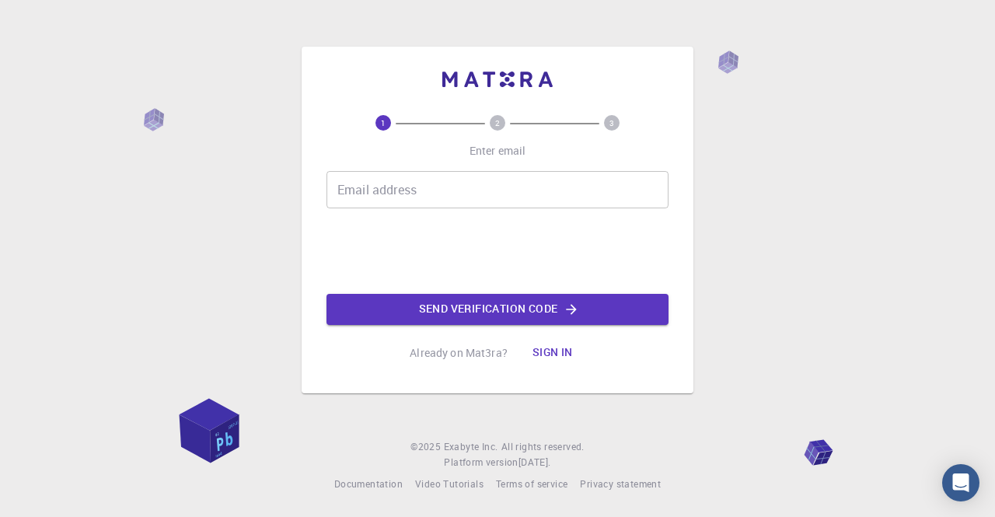
click at [406, 201] on input "Email address" at bounding box center [498, 189] width 342 height 37
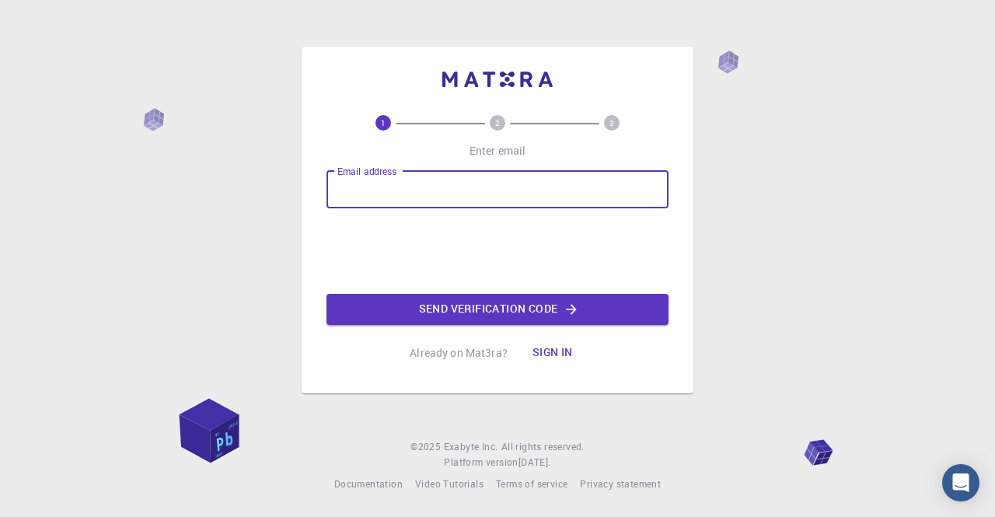
type input "[EMAIL_ADDRESS][DOMAIN_NAME]"
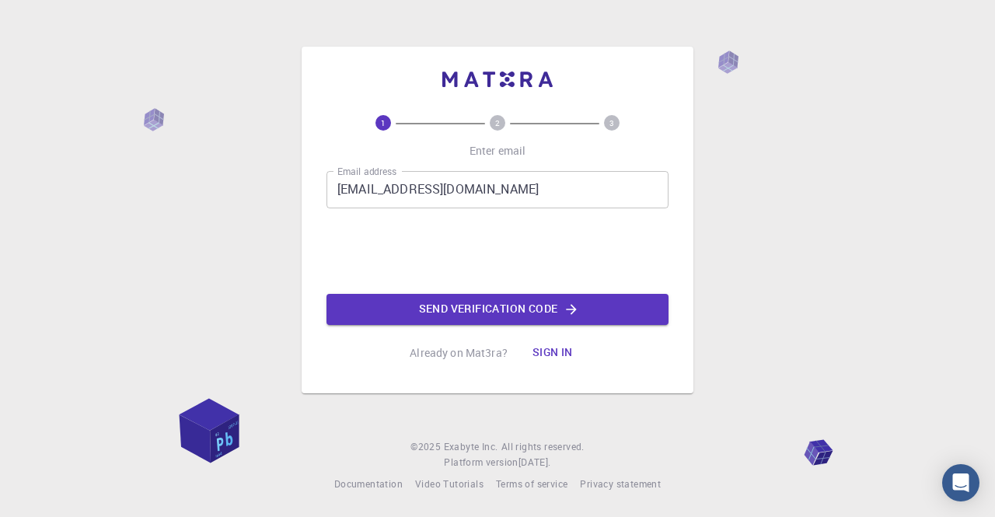
click at [491, 186] on input "[EMAIL_ADDRESS][DOMAIN_NAME]" at bounding box center [498, 189] width 342 height 37
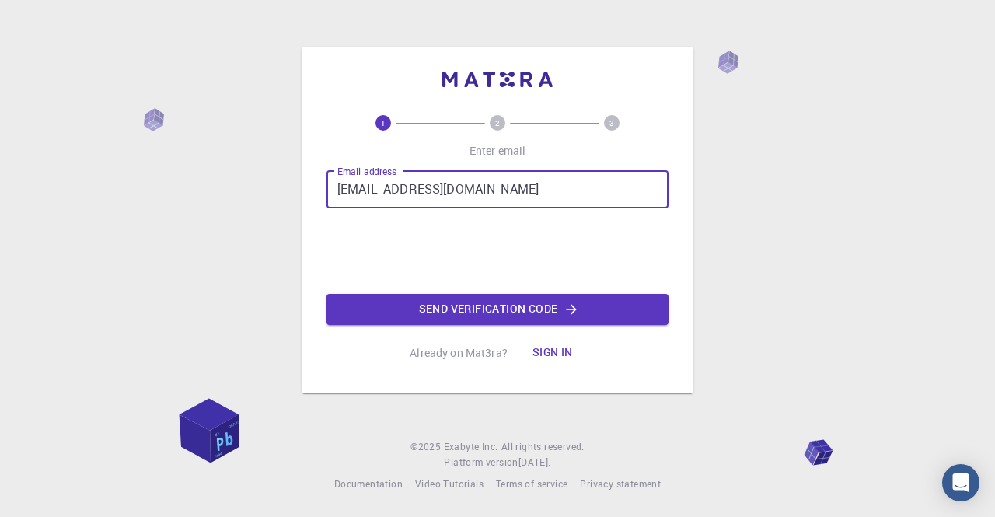
drag, startPoint x: 484, startPoint y: 186, endPoint x: 292, endPoint y: 192, distance: 191.4
click at [292, 192] on div "1 2 3 Enter email Email address [EMAIL_ADDRESS][DOMAIN_NAME] Email address 0cAF…" at bounding box center [497, 258] width 995 height 517
click at [361, 191] on input "Email address" at bounding box center [498, 189] width 342 height 37
type input "[EMAIL_ADDRESS][DOMAIN_NAME]"
click at [505, 301] on button "Send verification code" at bounding box center [498, 309] width 342 height 31
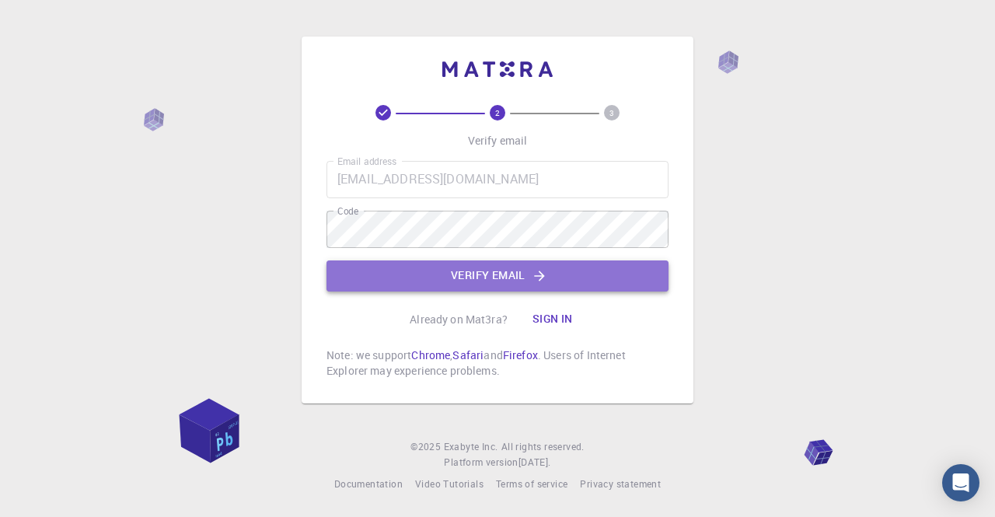
click at [463, 271] on button "Verify email" at bounding box center [498, 276] width 342 height 31
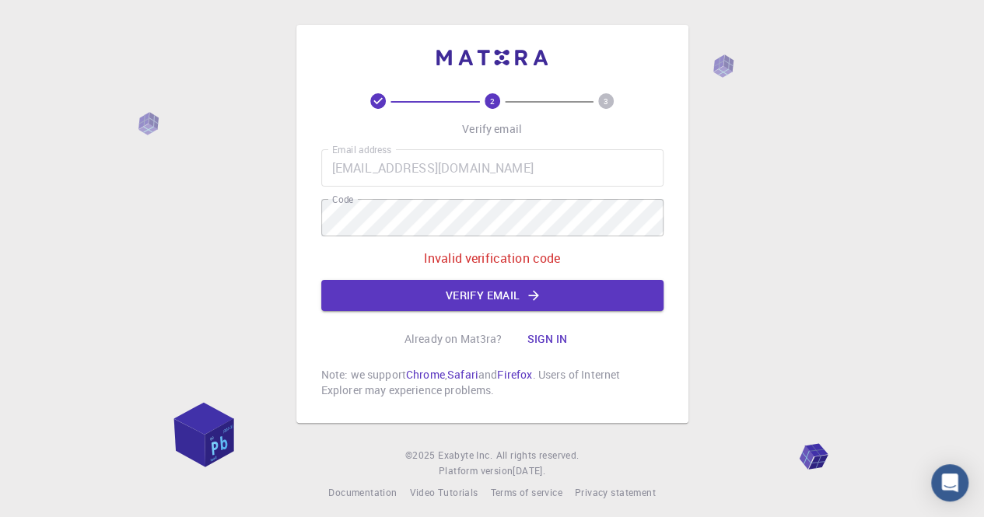
click at [534, 295] on icon "button" at bounding box center [534, 295] width 10 height 10
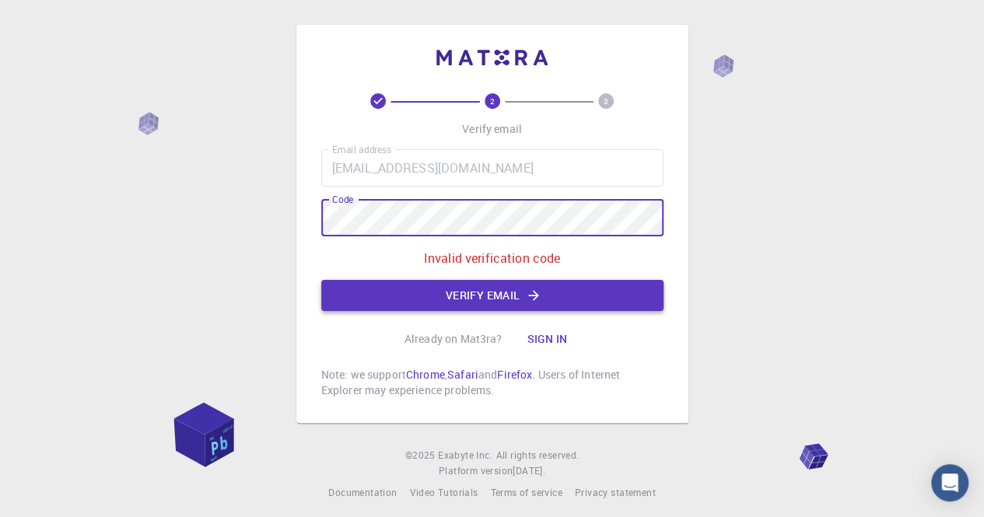
click at [446, 292] on button "Verify email" at bounding box center [492, 295] width 342 height 31
click at [414, 289] on button "Verify email" at bounding box center [492, 295] width 342 height 31
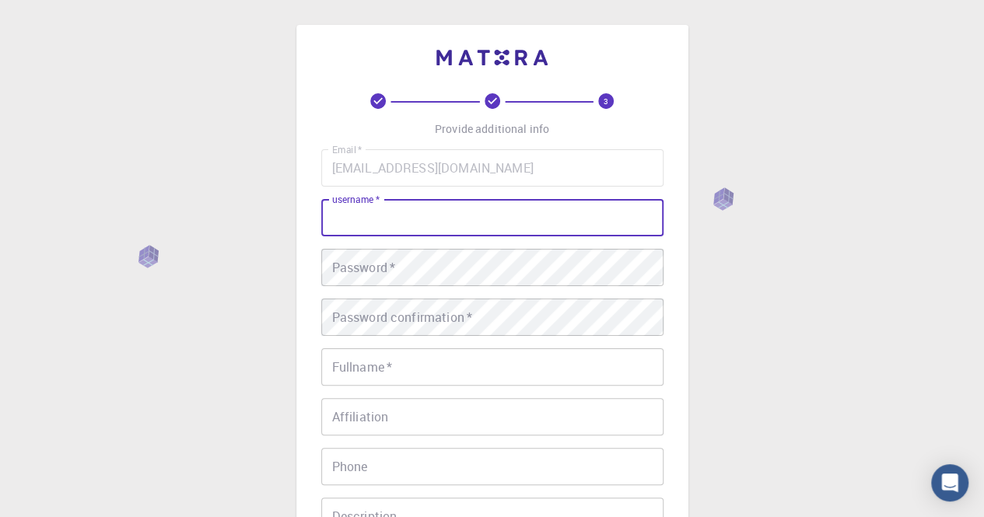
click at [365, 219] on input "username   *" at bounding box center [492, 217] width 342 height 37
type input "morel"
click at [356, 258] on div "Password   * Password   *" at bounding box center [492, 267] width 342 height 37
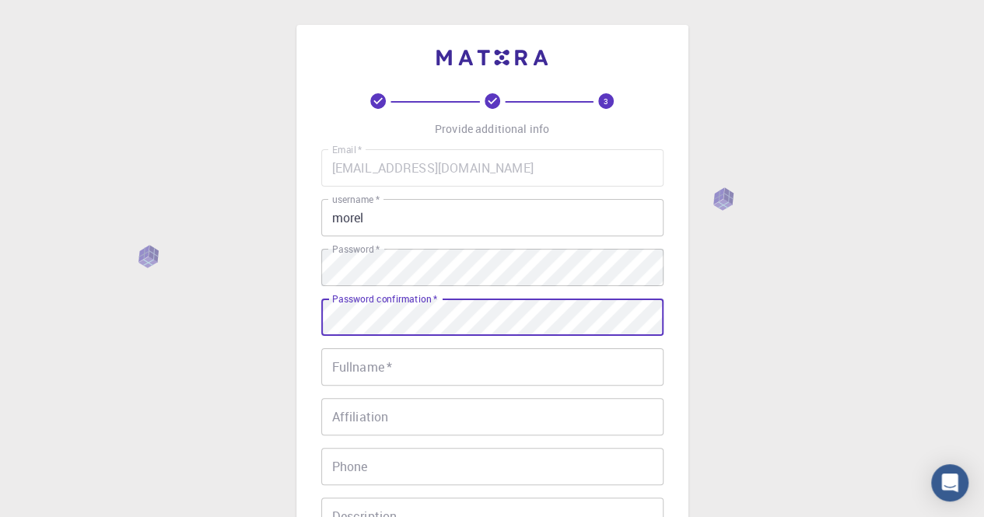
scroll to position [156, 0]
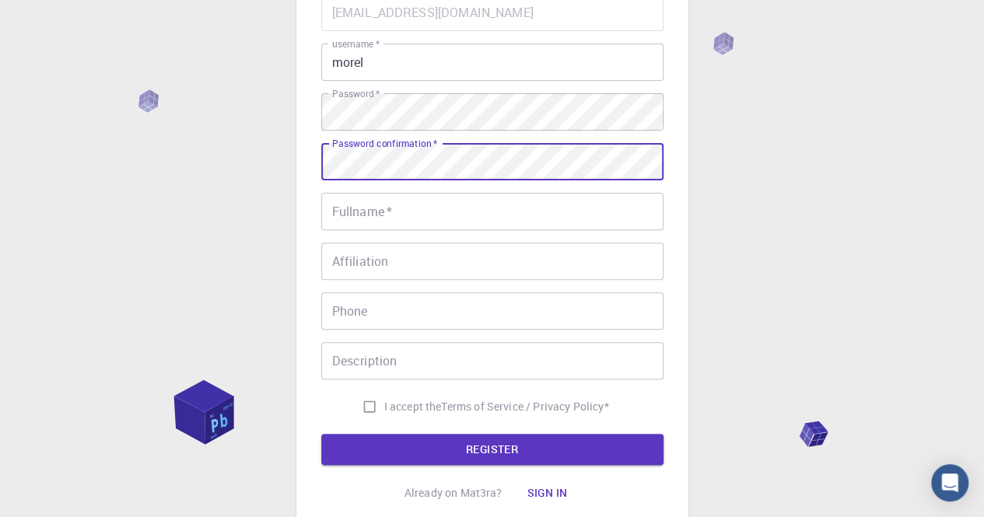
click at [358, 225] on input "Fullname   *" at bounding box center [492, 211] width 342 height 37
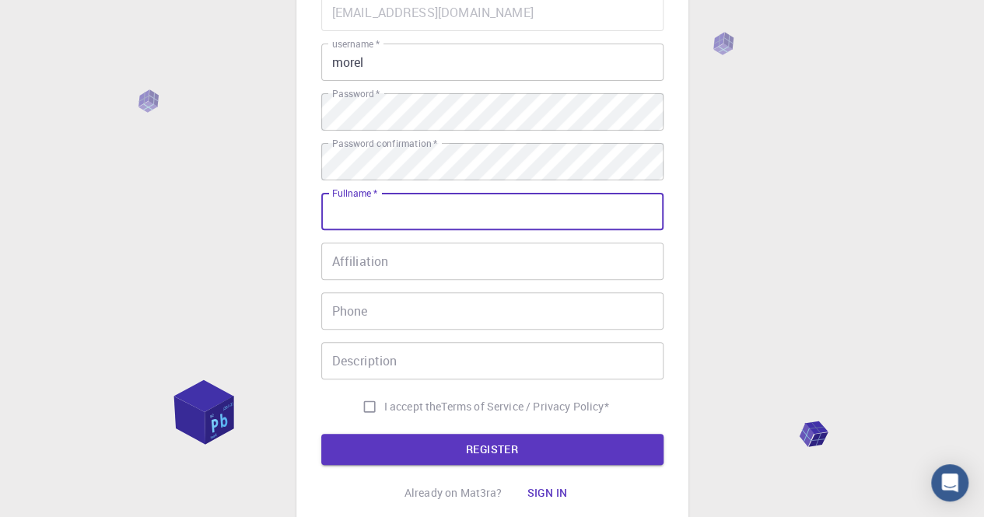
type input "[PERSON_NAME]"
type input "503425727"
click at [353, 258] on div "Affiliation Affiliation" at bounding box center [492, 261] width 342 height 37
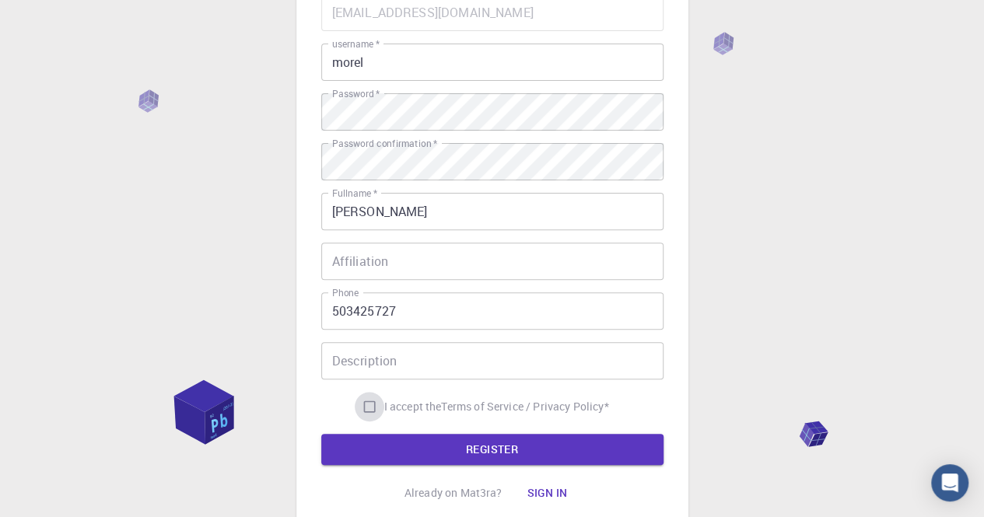
click at [364, 408] on input "I accept the Terms of Service / Privacy Policy *" at bounding box center [370, 407] width 30 height 30
checkbox input "true"
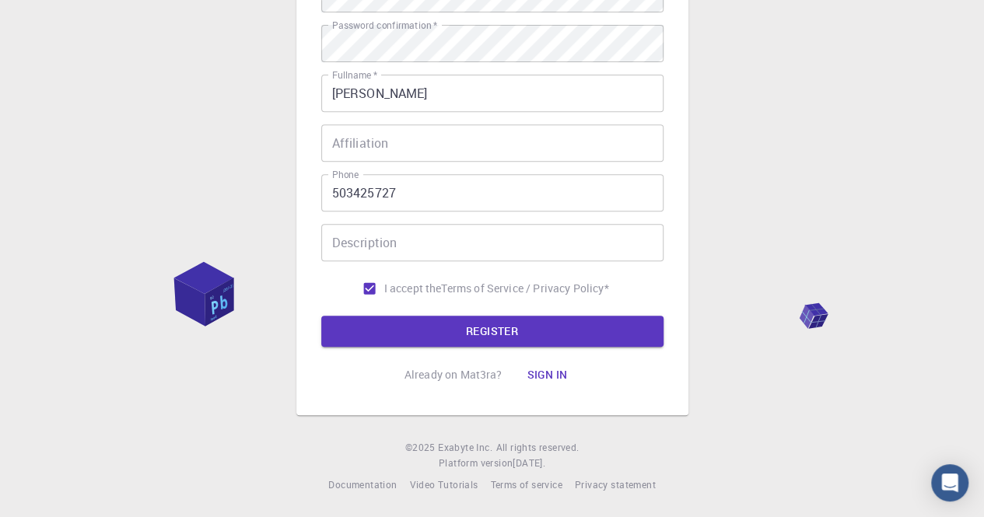
scroll to position [275, 0]
click at [536, 323] on button "REGISTER" at bounding box center [492, 330] width 342 height 31
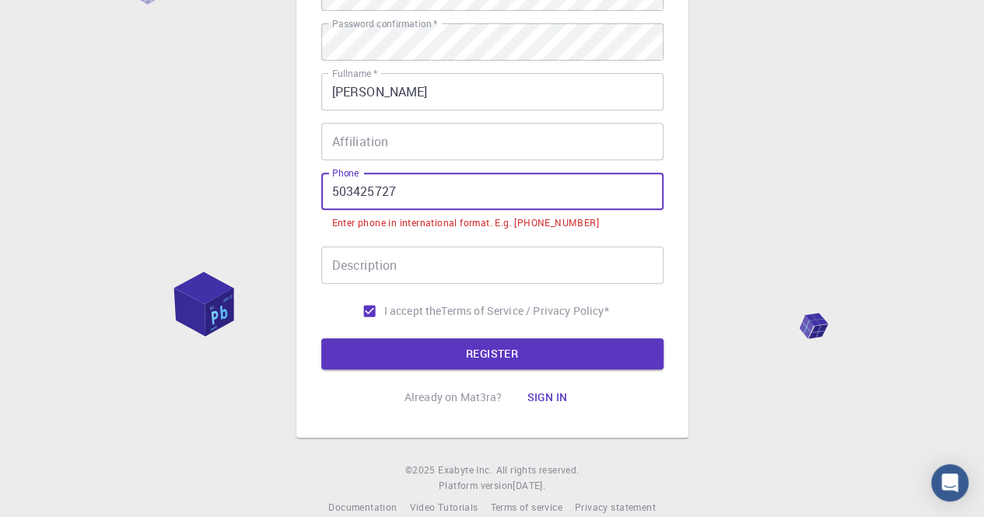
click at [411, 179] on input "503425727" at bounding box center [492, 191] width 342 height 37
click at [327, 190] on input "503425727" at bounding box center [492, 191] width 342 height 37
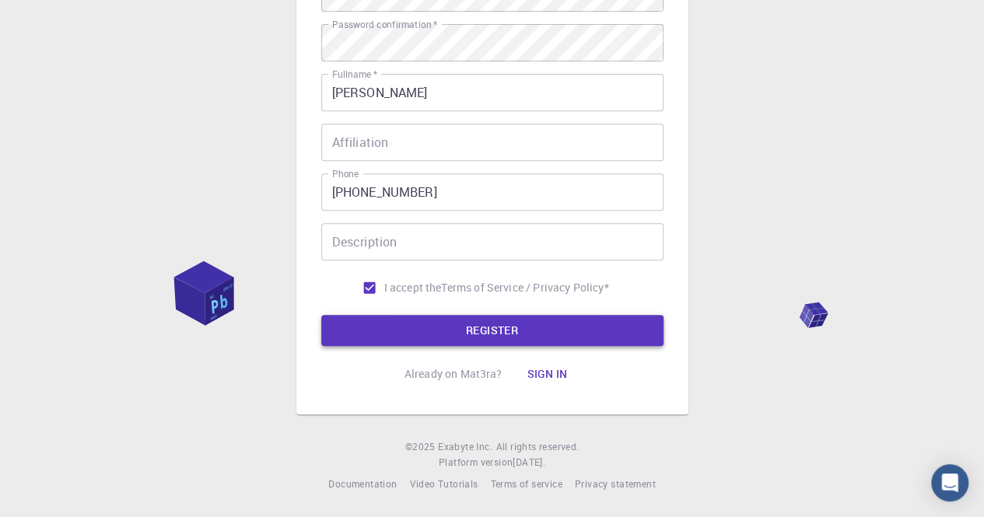
drag, startPoint x: 471, startPoint y: 312, endPoint x: 465, endPoint y: 327, distance: 16.8
click at [466, 321] on form "Email   * [EMAIL_ADDRESS][DOMAIN_NAME] Email   * username   * [PERSON_NAME] use…" at bounding box center [492, 110] width 342 height 471
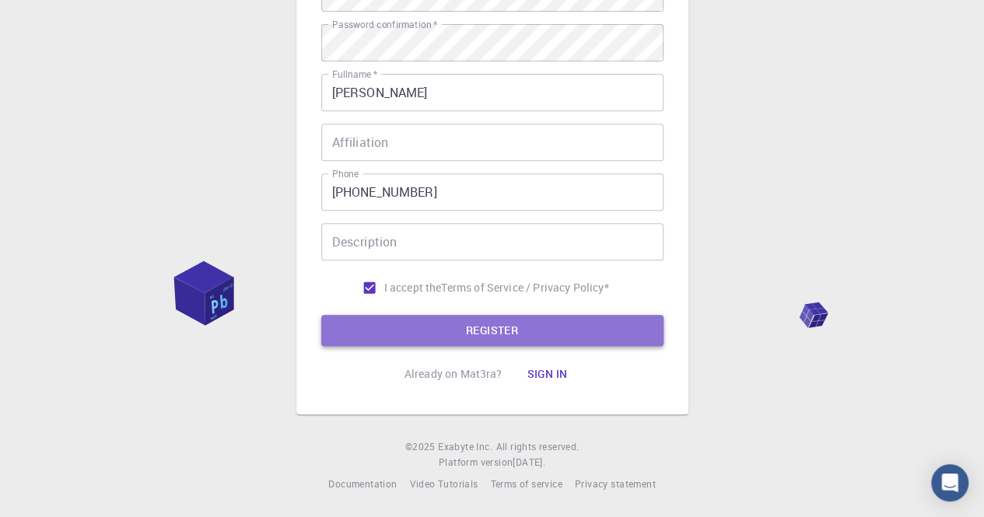
click at [465, 327] on button "REGISTER" at bounding box center [492, 330] width 342 height 31
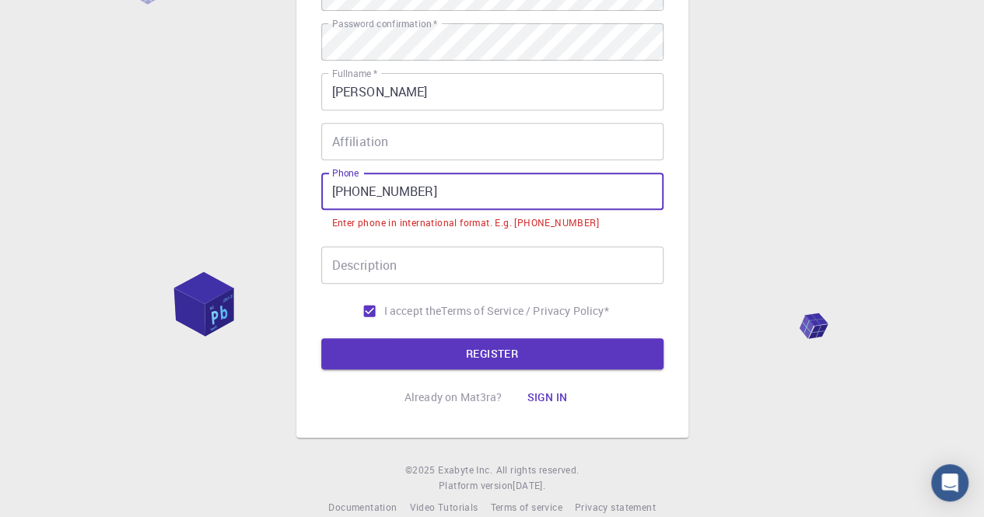
click at [360, 191] on input "[PHONE_NUMBER]" at bounding box center [492, 191] width 342 height 37
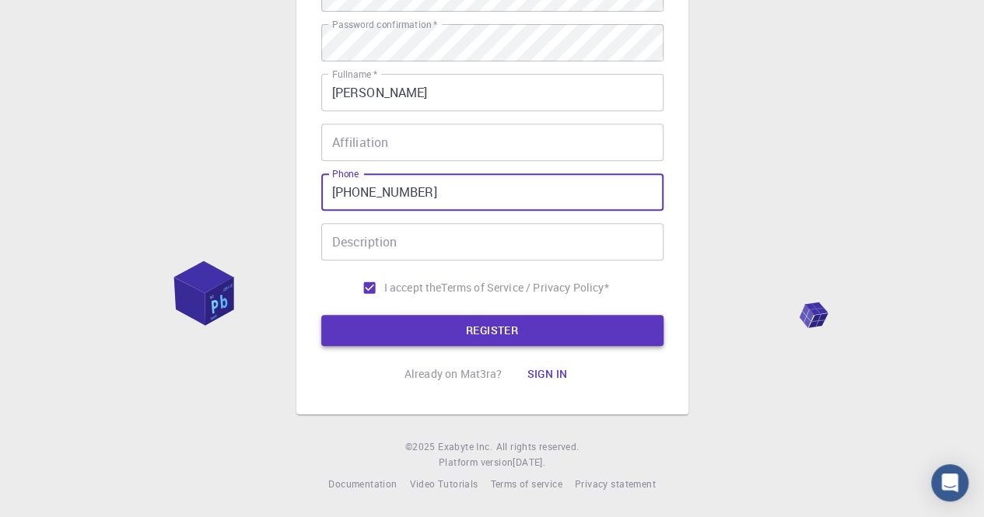
type input "[PHONE_NUMBER]"
click at [459, 330] on button "REGISTER" at bounding box center [492, 330] width 342 height 31
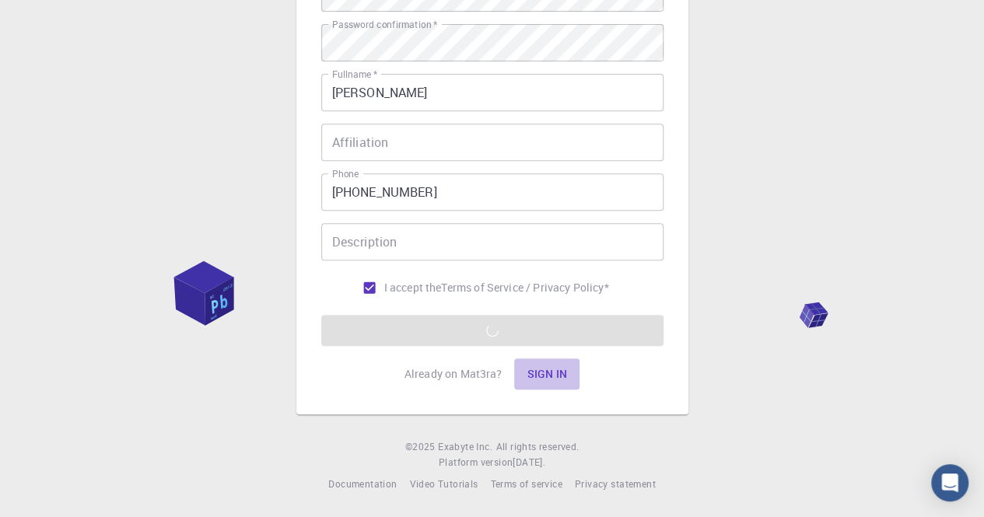
click at [547, 369] on button "Sign in" at bounding box center [546, 373] width 65 height 31
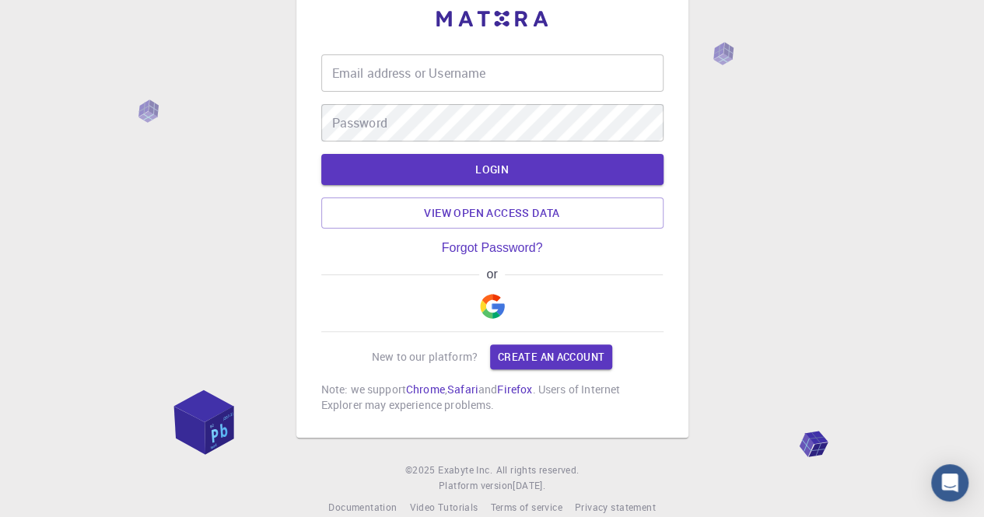
click at [381, 75] on div "Email address or Username Email address or Username" at bounding box center [492, 72] width 342 height 37
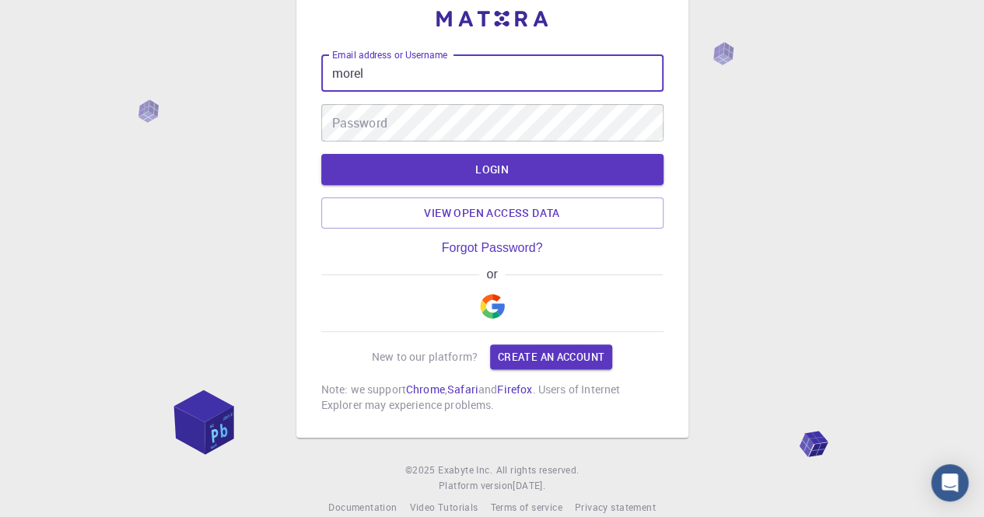
type input "morel"
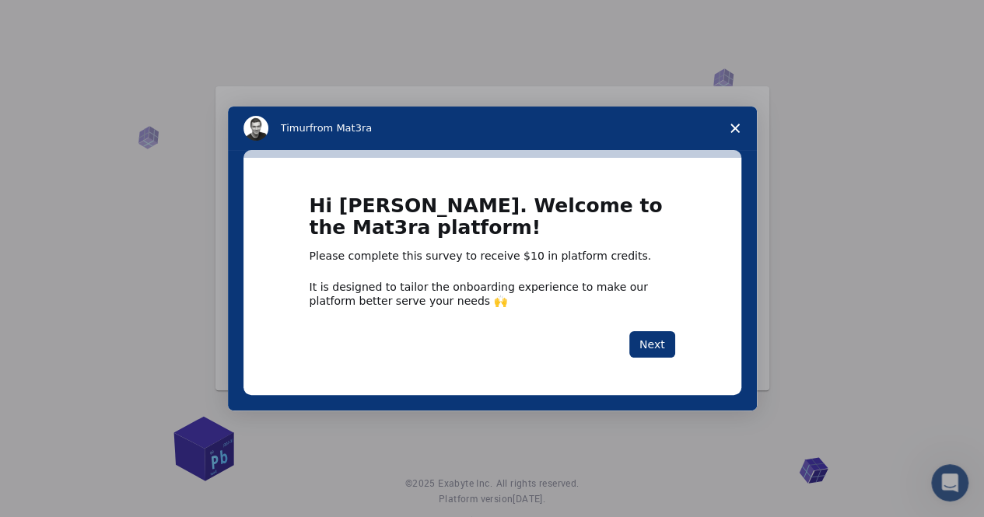
click at [740, 131] on span "Close survey" at bounding box center [735, 129] width 44 height 44
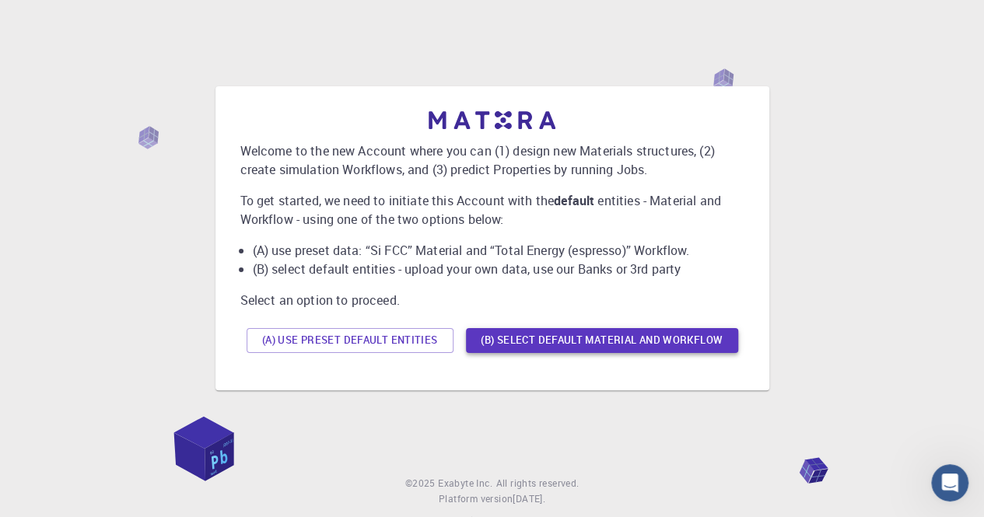
click at [482, 336] on button "(B) Select default material and workflow" at bounding box center [602, 340] width 272 height 25
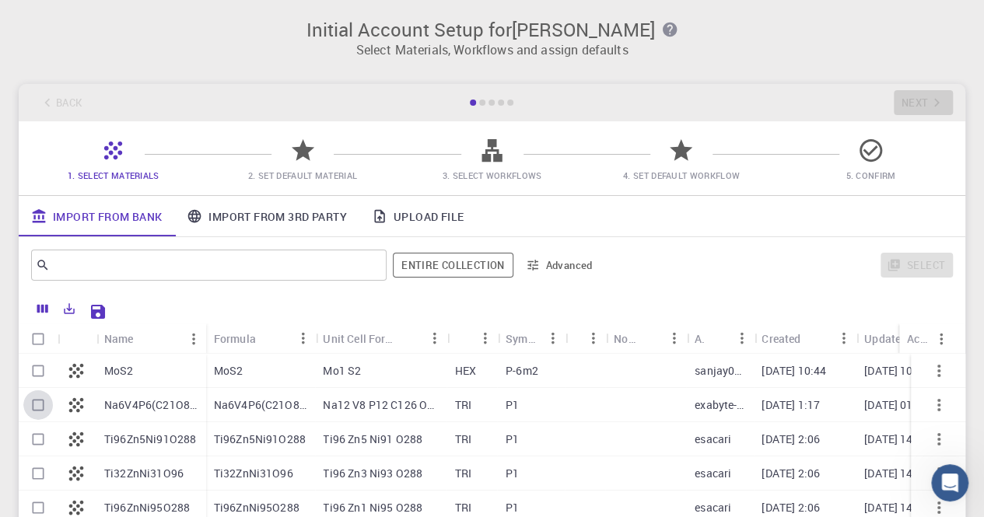
click at [37, 400] on input "Select row" at bounding box center [38, 405] width 30 height 30
checkbox input "true"
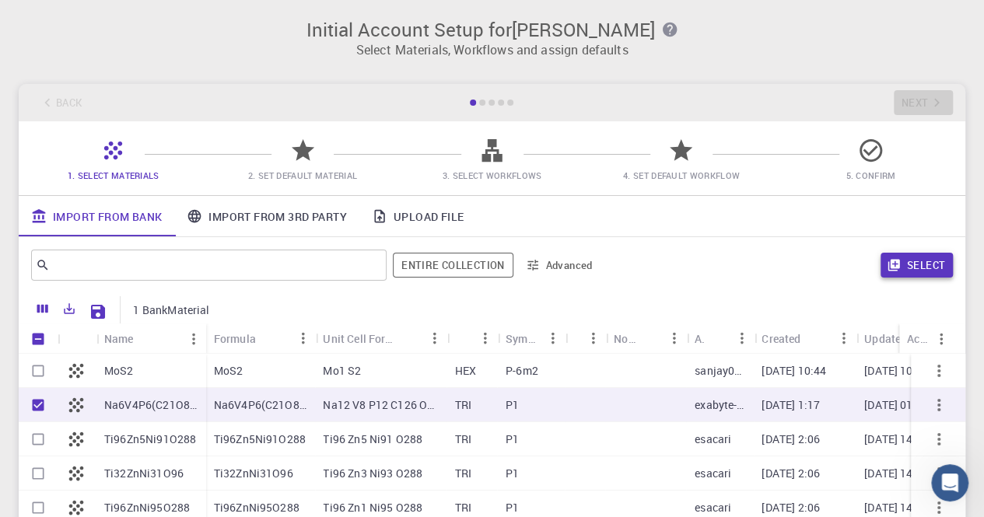
click at [914, 263] on button "Select" at bounding box center [916, 265] width 72 height 25
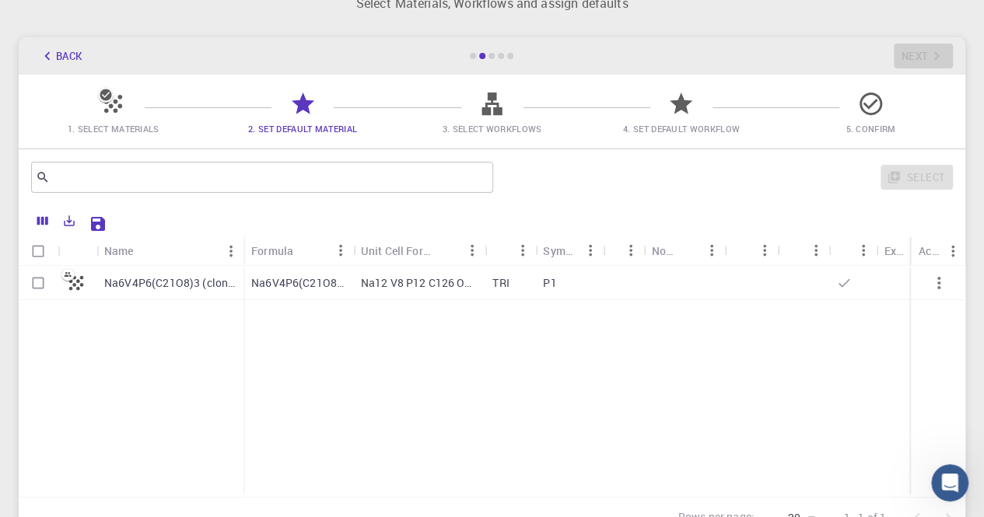
scroll to position [35, 0]
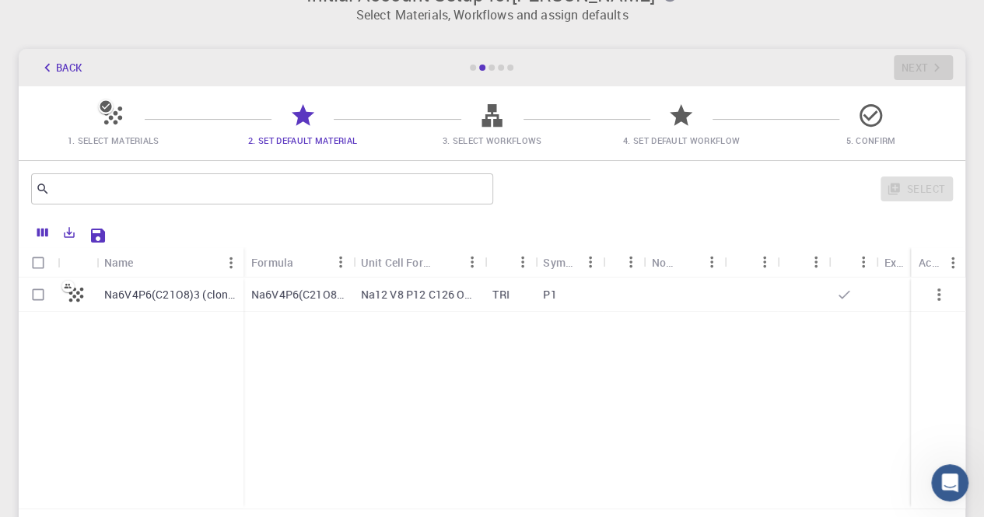
click at [138, 290] on p "Na6V4P6(C21O8)3 (clone)" at bounding box center [169, 295] width 131 height 16
checkbox input "true"
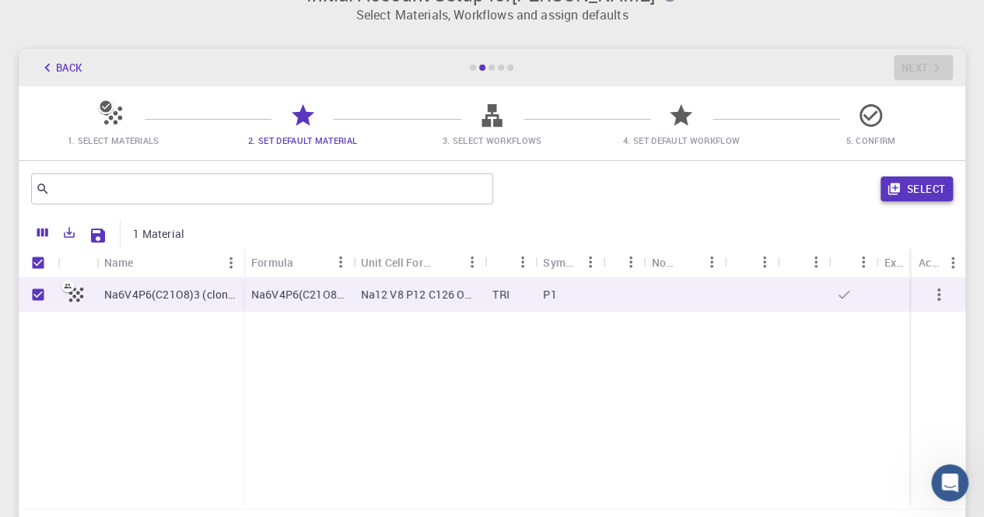
click at [921, 192] on button "Select" at bounding box center [916, 189] width 72 height 25
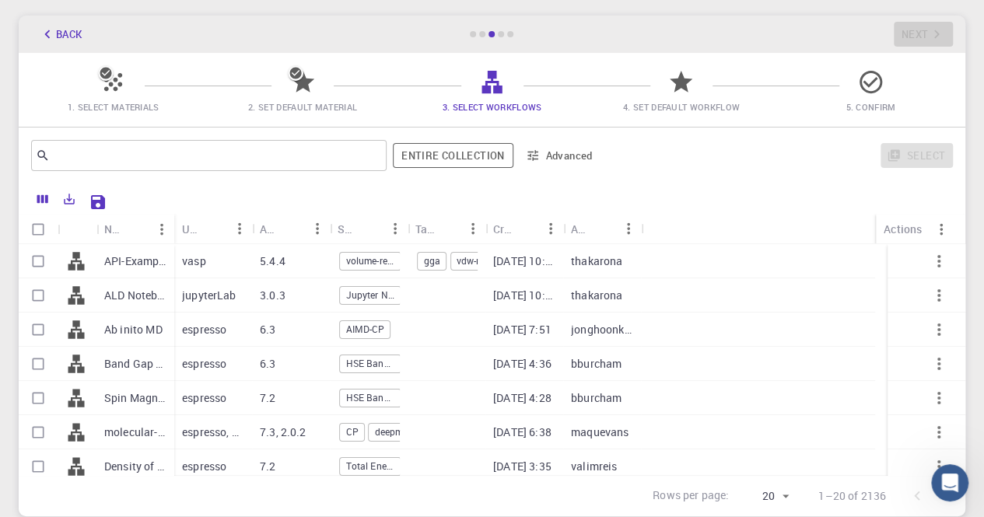
scroll to position [0, 0]
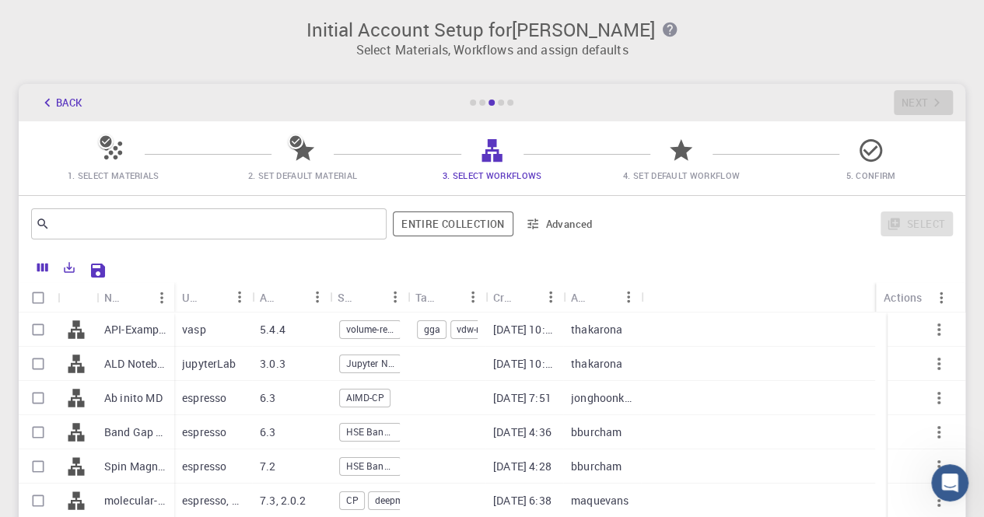
click at [156, 323] on p "API-Examples Band Structure + Band Gap (D3-GGA-BS-BG-DOS) (clone)" at bounding box center [135, 330] width 62 height 16
checkbox input "true"
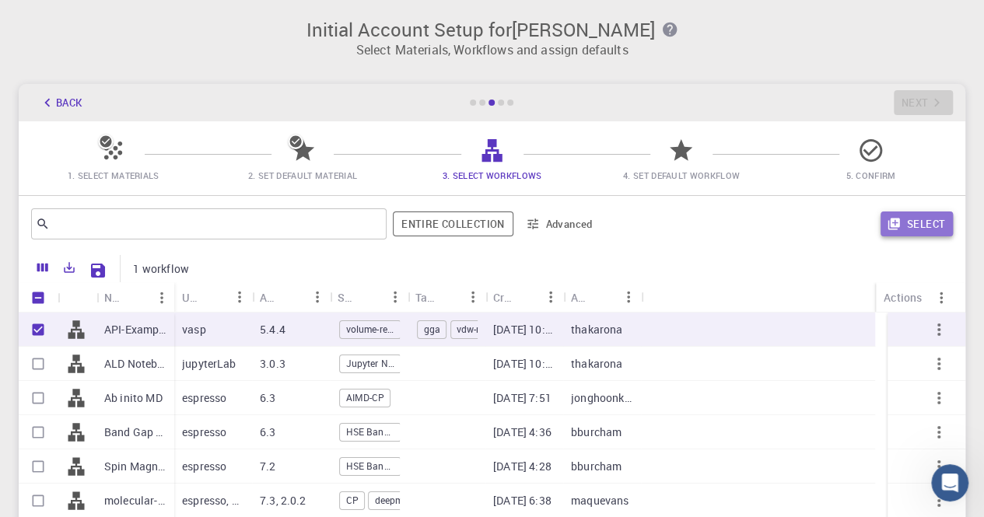
click at [932, 234] on button "Select" at bounding box center [916, 224] width 72 height 25
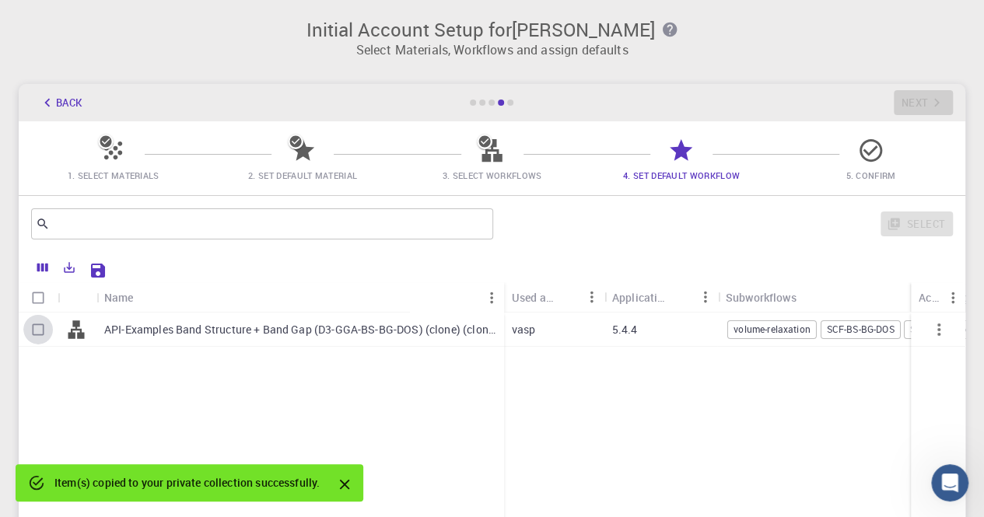
click at [22, 337] on div at bounding box center [38, 330] width 39 height 34
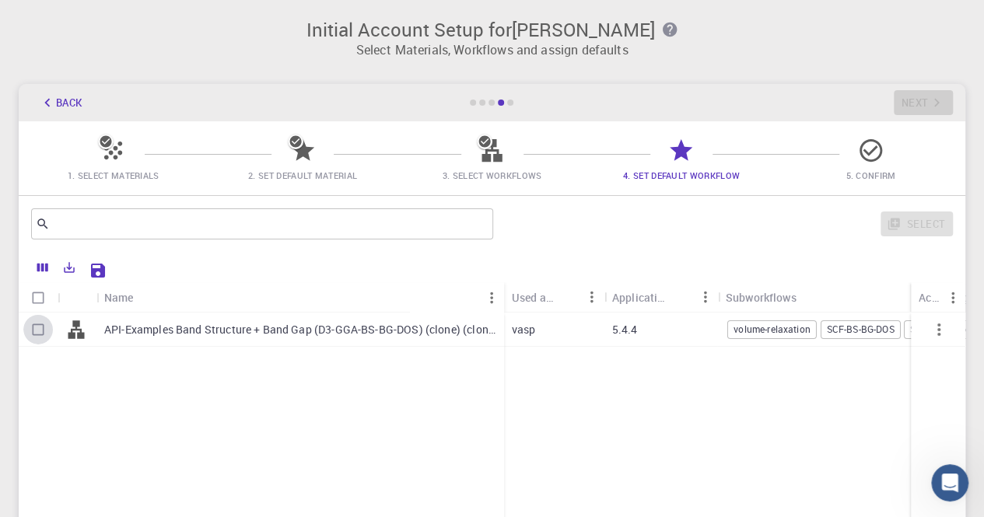
click at [34, 331] on input "Select row" at bounding box center [38, 330] width 30 height 30
checkbox input "true"
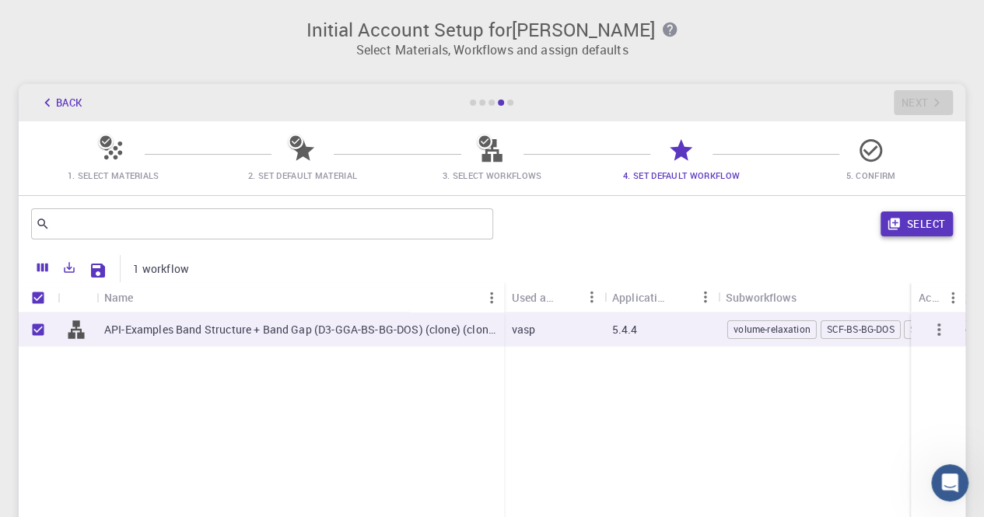
click at [907, 227] on button "Select" at bounding box center [916, 224] width 72 height 25
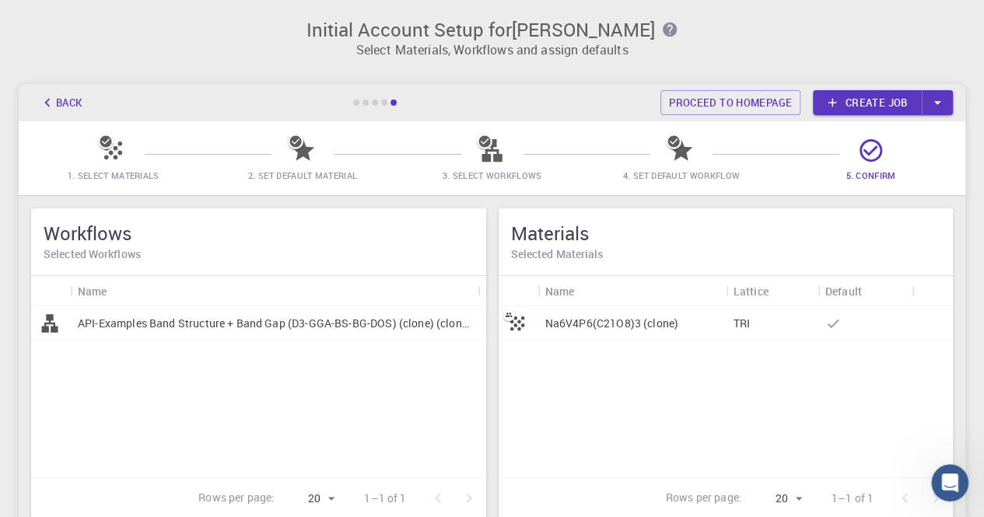
click at [855, 108] on link "Create job" at bounding box center [867, 102] width 109 height 25
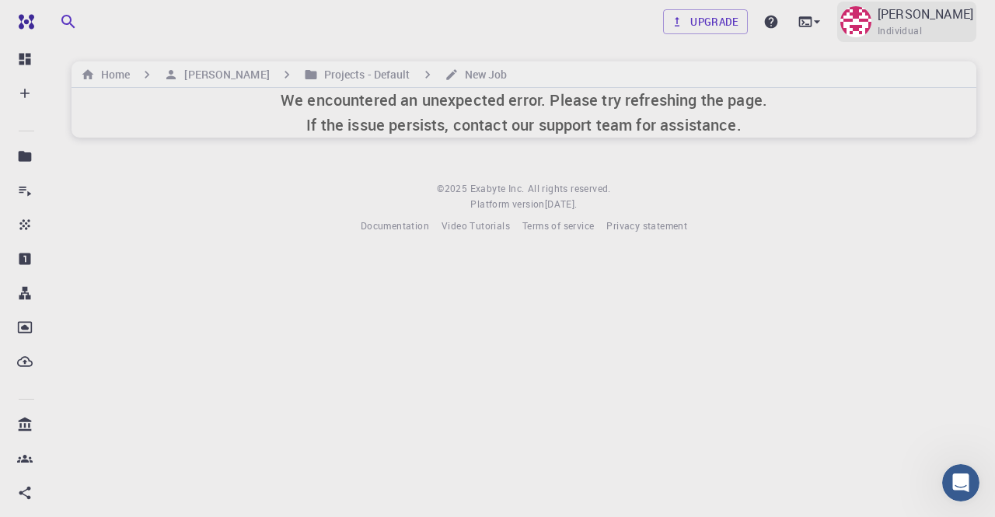
click at [855, 18] on img at bounding box center [856, 21] width 31 height 31
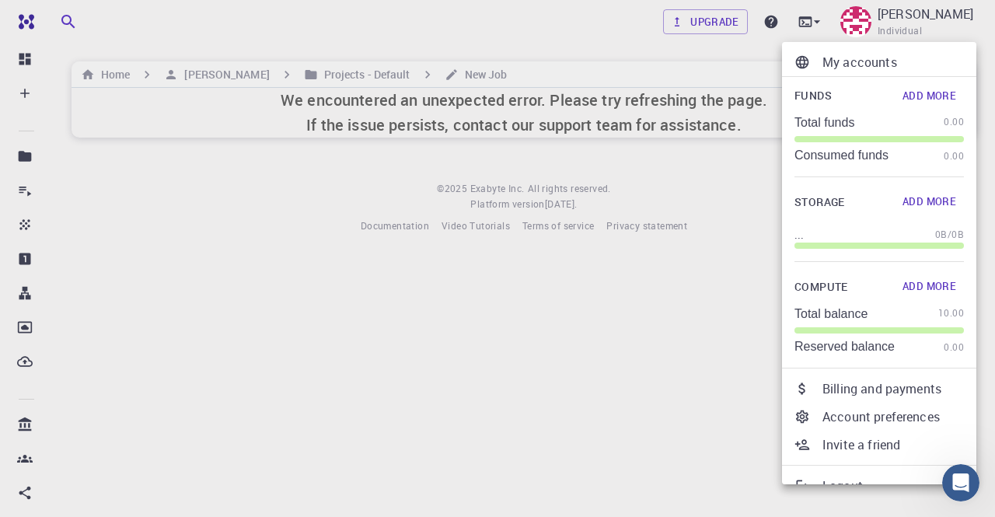
click at [509, 371] on div at bounding box center [497, 258] width 995 height 517
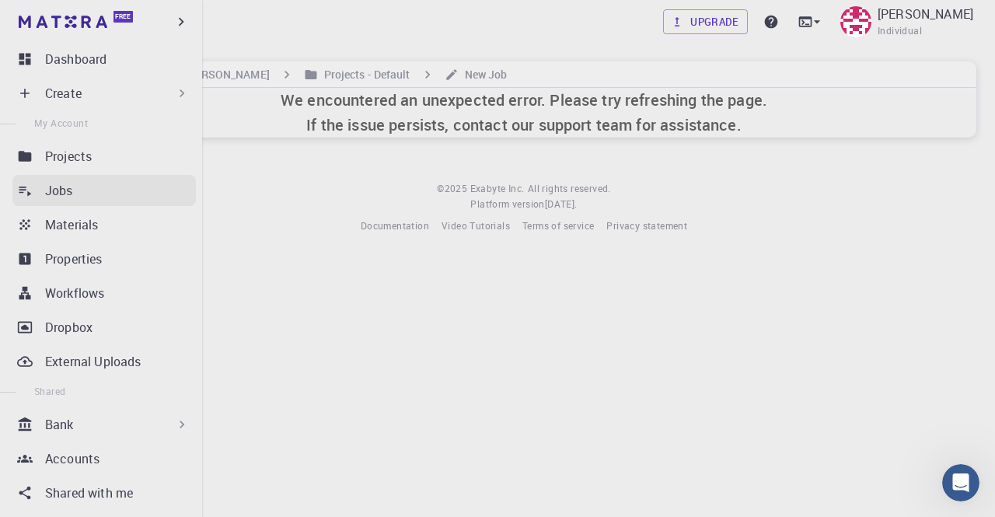
click at [79, 194] on div "Jobs" at bounding box center [120, 190] width 151 height 19
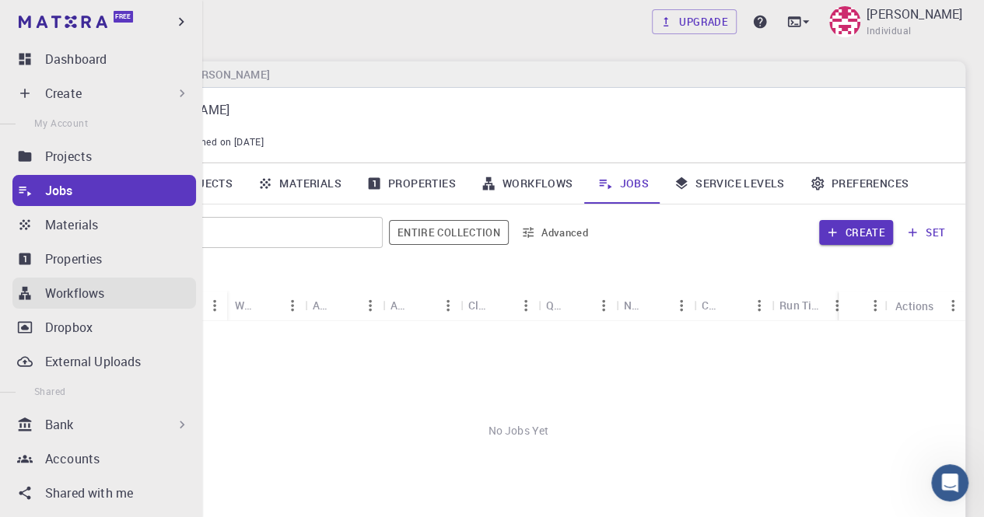
click at [65, 295] on p "Workflows" at bounding box center [74, 293] width 59 height 19
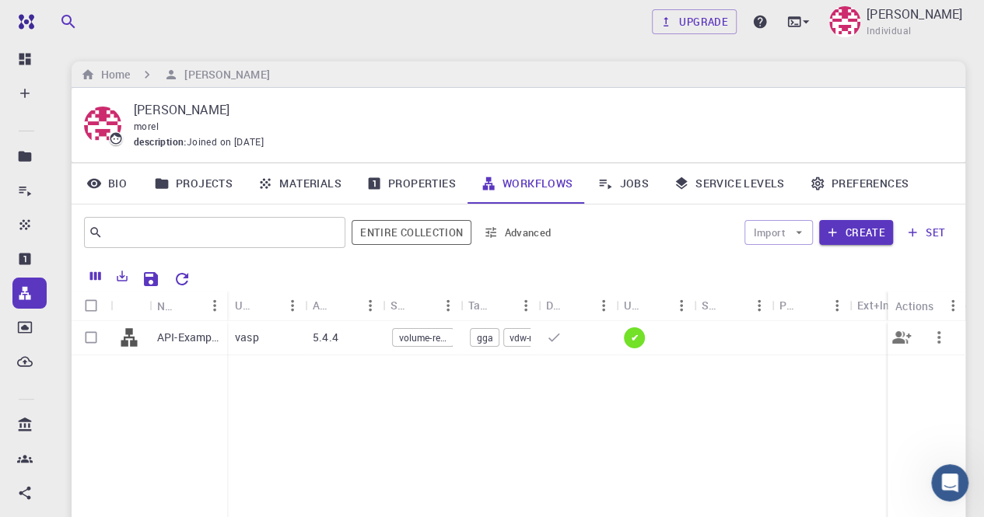
click at [348, 345] on div "5.4.4" at bounding box center [344, 338] width 78 height 34
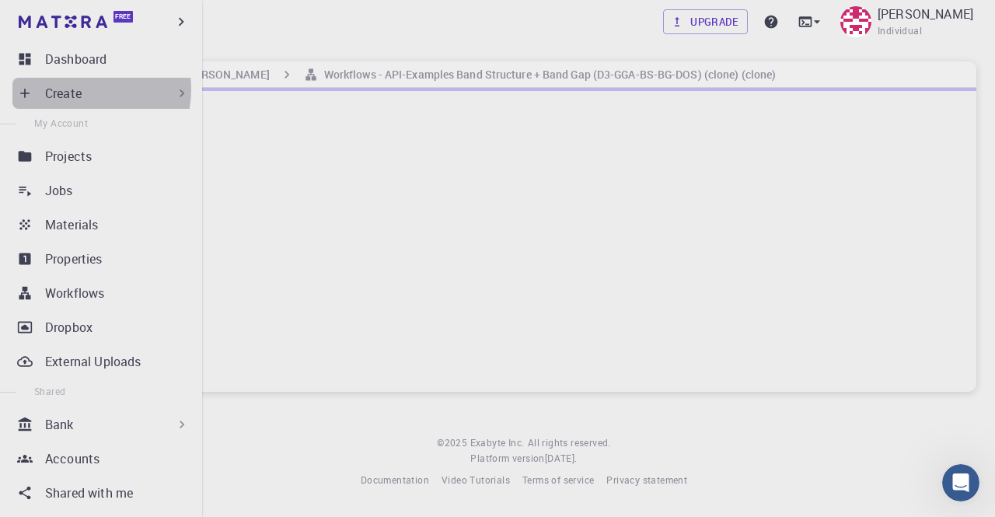
click at [88, 89] on div "Create" at bounding box center [117, 93] width 145 height 19
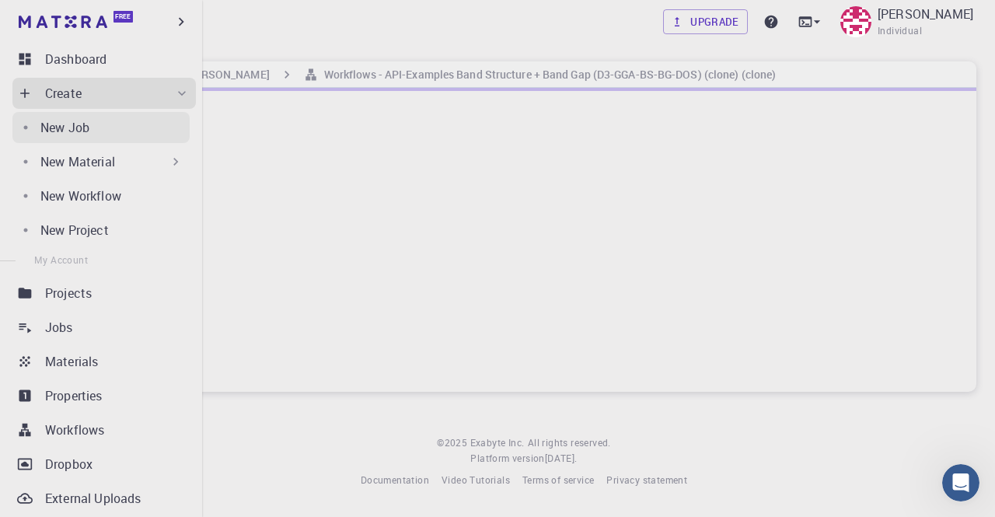
click at [121, 141] on link "New Job" at bounding box center [100, 127] width 177 height 31
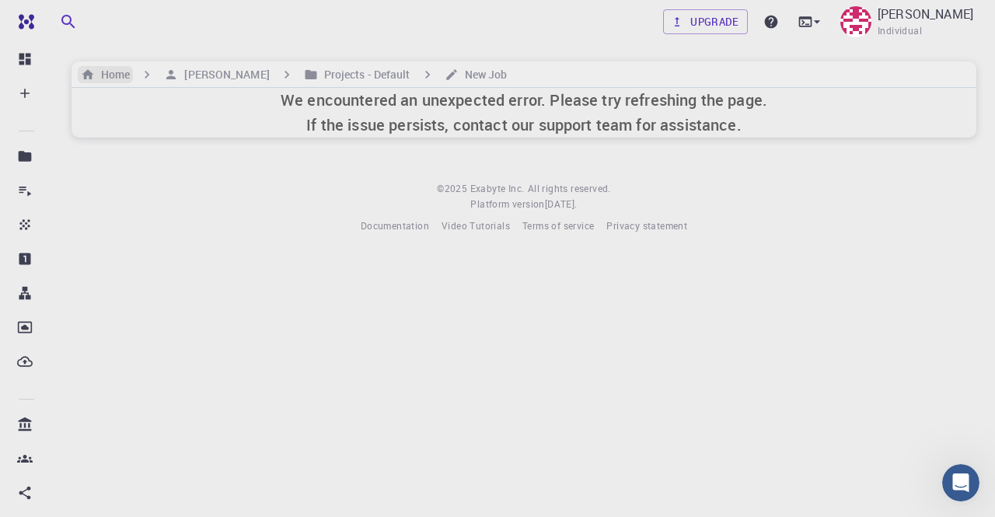
click at [117, 75] on h6 "Home" at bounding box center [112, 74] width 35 height 17
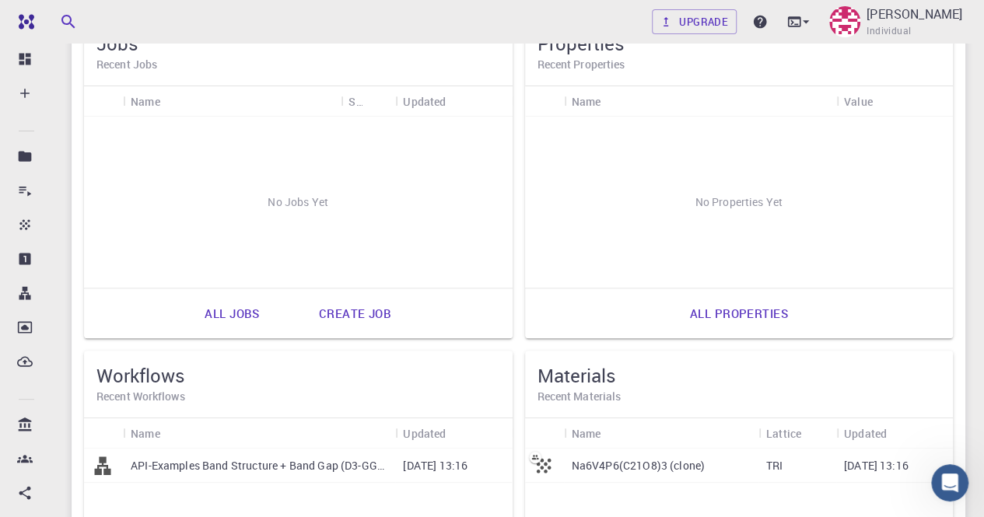
scroll to position [233, 0]
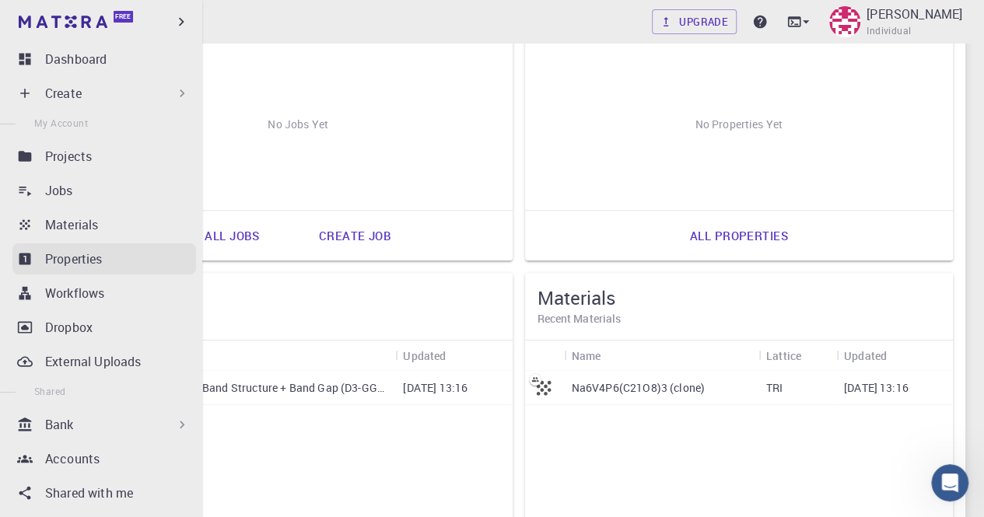
click at [103, 254] on p "Properties" at bounding box center [74, 259] width 58 height 19
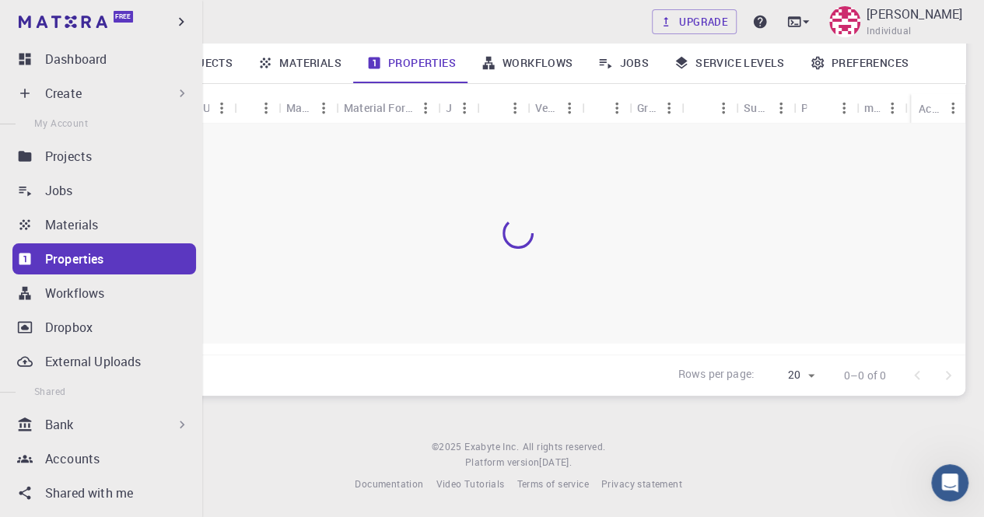
scroll to position [198, 0]
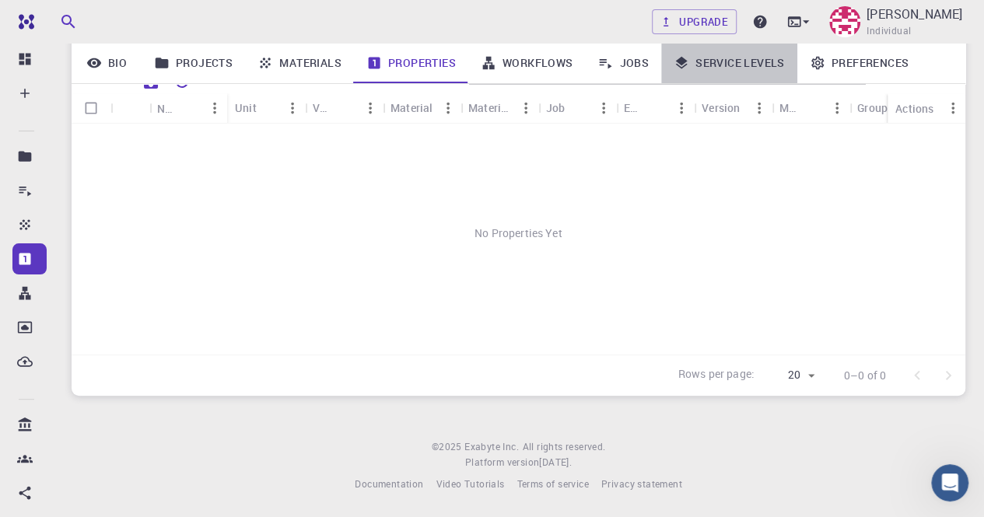
click at [728, 63] on link "Service Levels" at bounding box center [729, 63] width 136 height 40
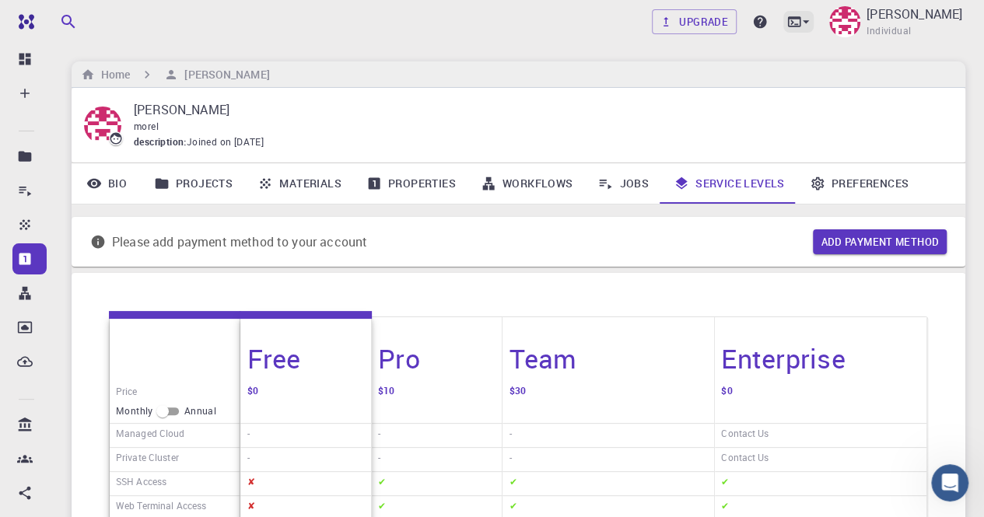
click at [798, 28] on icon at bounding box center [806, 22] width 16 height 16
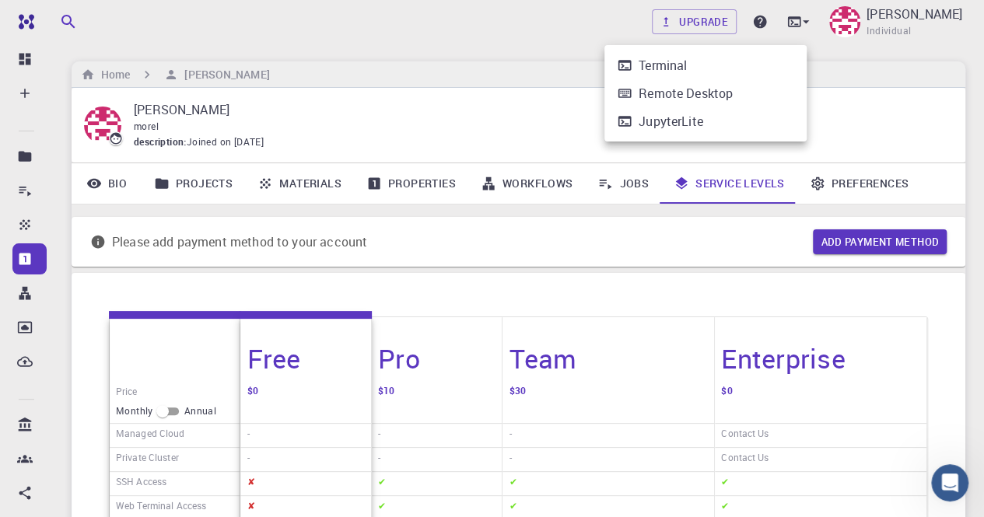
click at [872, 184] on div at bounding box center [492, 258] width 984 height 517
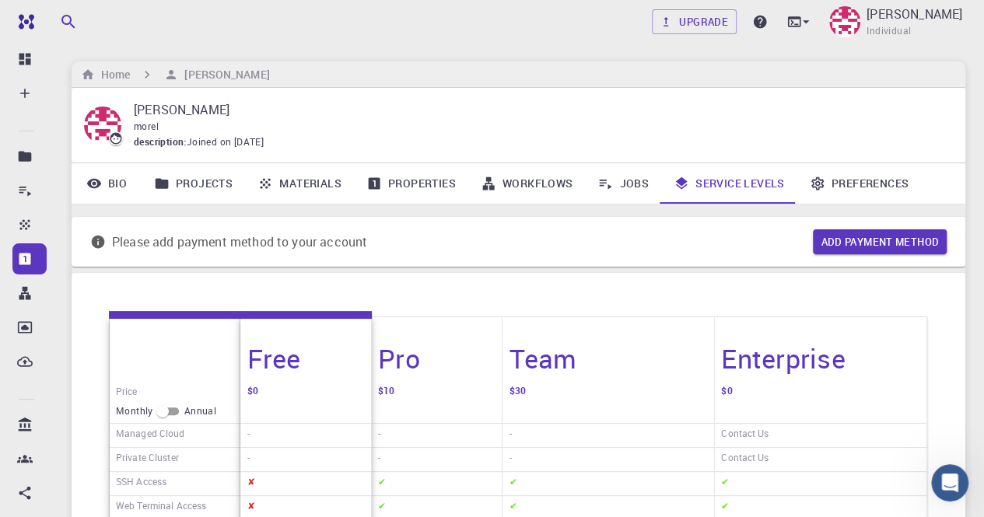
click at [121, 170] on link "Bio" at bounding box center [107, 183] width 70 height 40
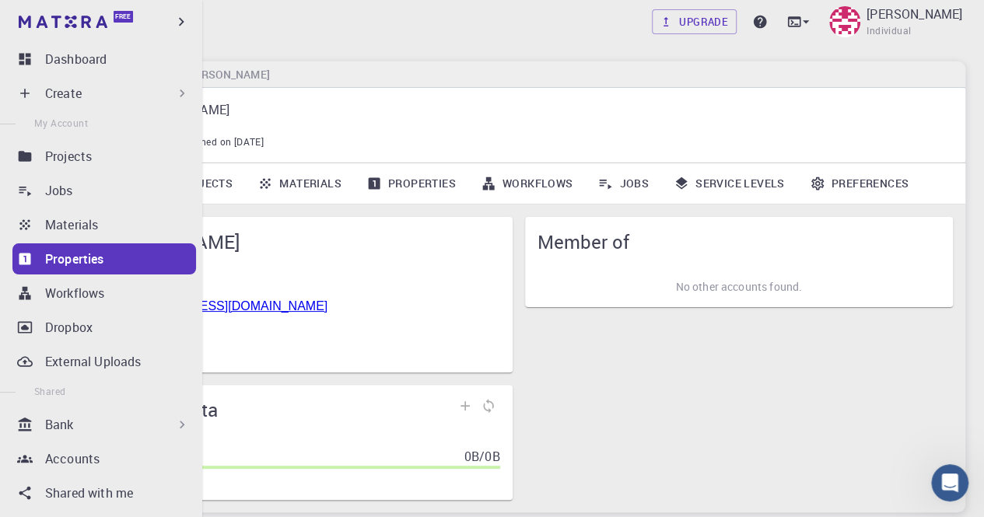
click at [50, 97] on p "Create" at bounding box center [63, 93] width 37 height 19
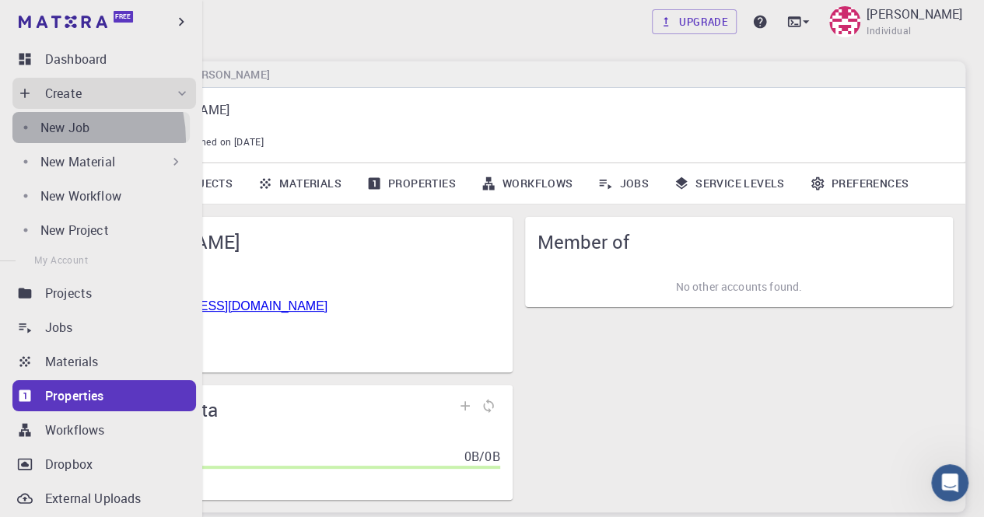
click at [43, 141] on link "New Job" at bounding box center [100, 127] width 177 height 31
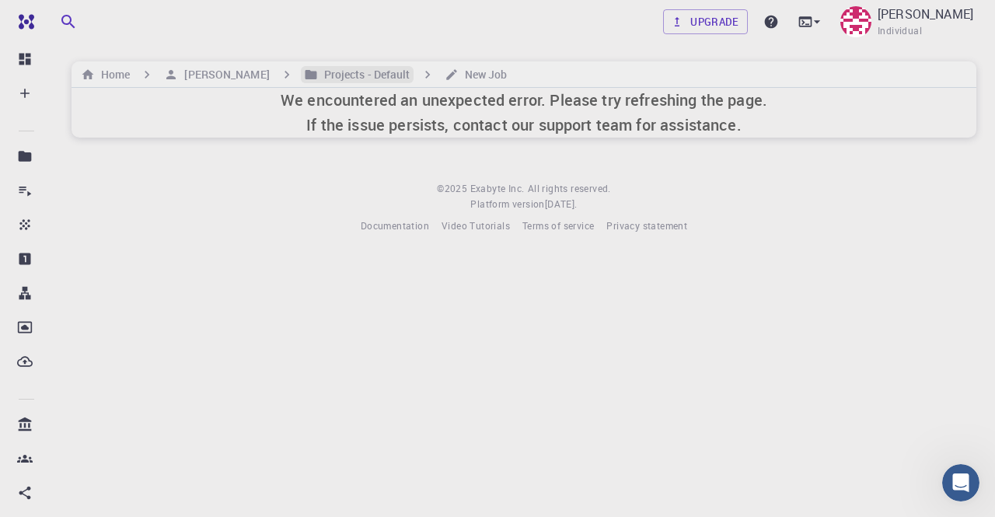
click at [395, 80] on h6 "Projects - Default" at bounding box center [364, 74] width 93 height 17
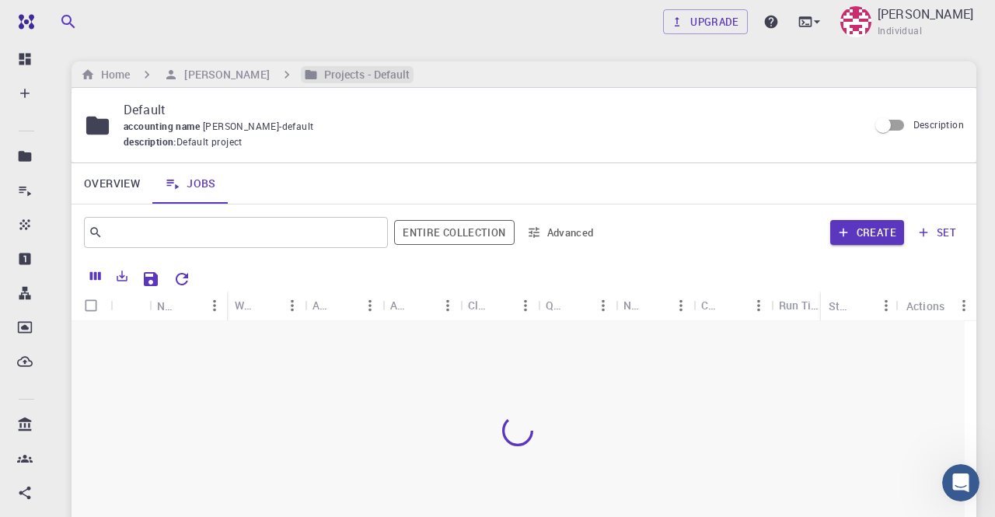
click at [393, 80] on h6 "Projects - Default" at bounding box center [364, 74] width 93 height 17
click at [953, 296] on button "Menu" at bounding box center [952, 305] width 25 height 25
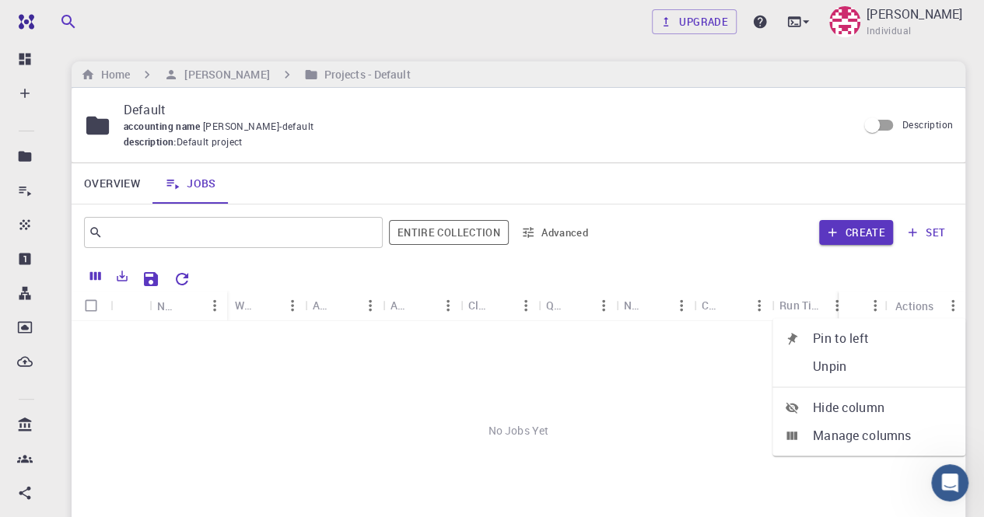
click at [98, 305] on input "Select all rows" at bounding box center [91, 306] width 30 height 30
click at [90, 306] on input "Select all rows" at bounding box center [91, 306] width 30 height 30
click at [91, 300] on input "Select all rows" at bounding box center [91, 306] width 30 height 30
checkbox input "false"
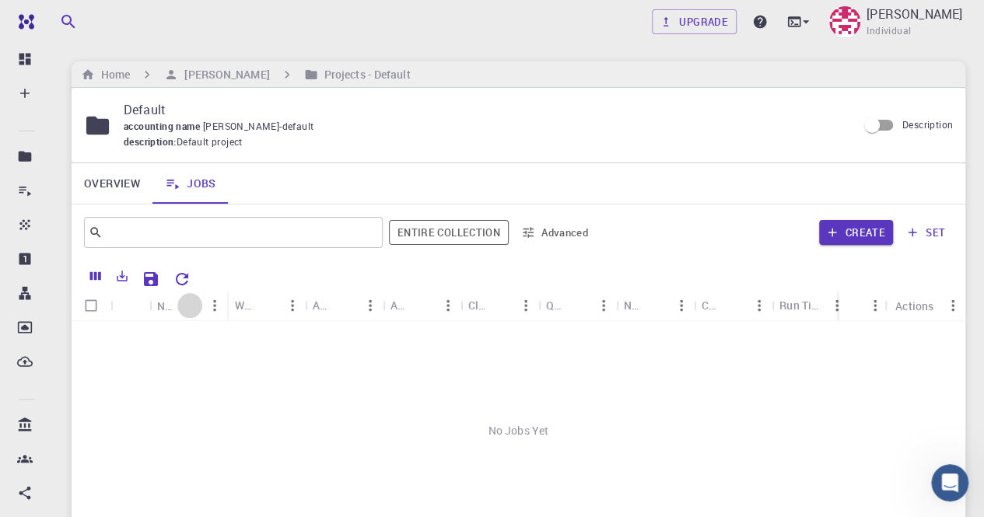
click at [176, 306] on div "Name" at bounding box center [179, 306] width 45 height 30
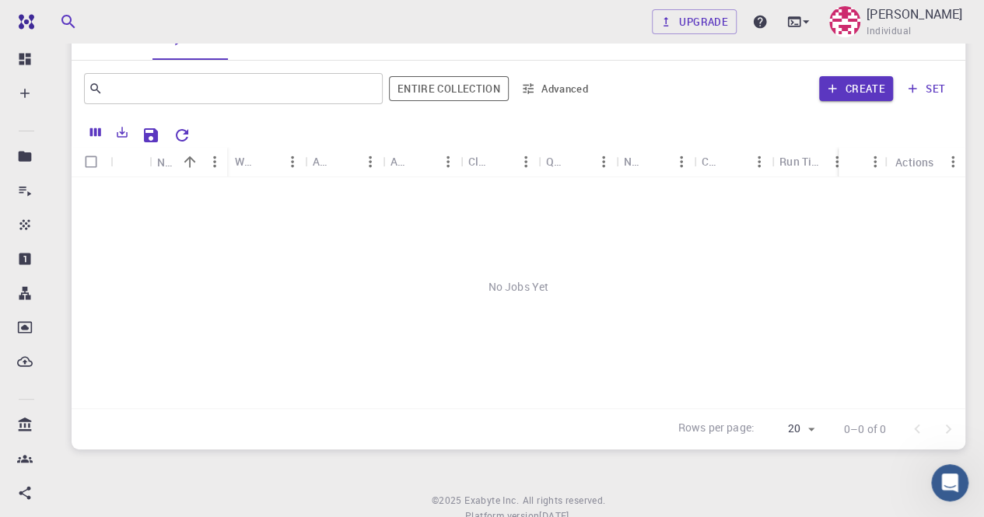
scroll to position [121, 0]
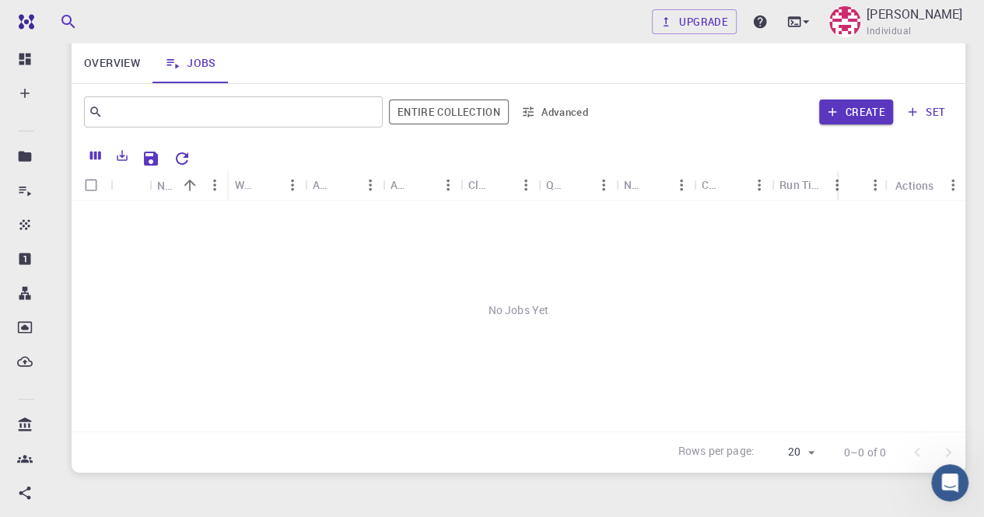
click at [805, 454] on body "Free Dashboard Create New Job New Material Create Material Upload File Import f…" at bounding box center [492, 236] width 984 height 715
click at [879, 385] on div at bounding box center [492, 258] width 984 height 517
click at [807, 451] on body "Free Dashboard Create New Job New Material Create Material Upload File Import f…" at bounding box center [492, 236] width 984 height 715
click at [891, 354] on div at bounding box center [492, 258] width 984 height 517
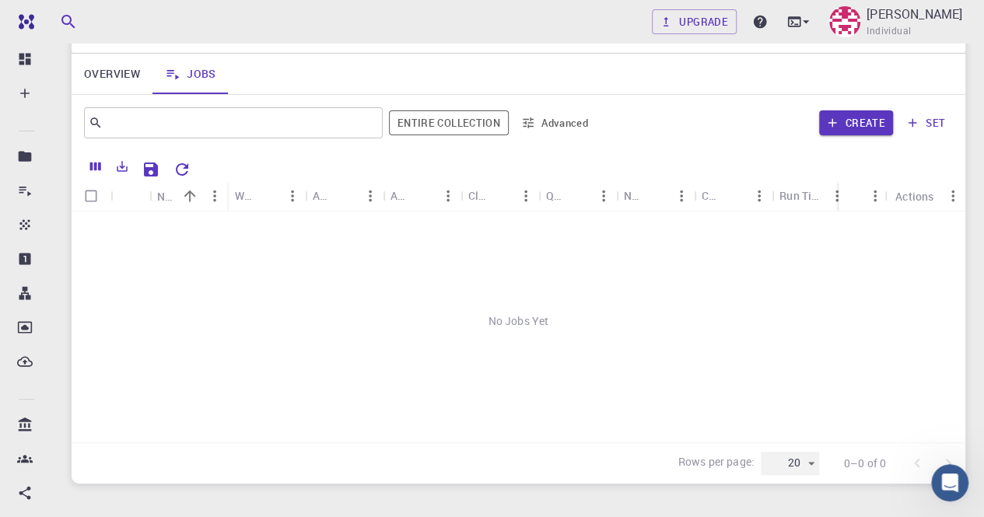
scroll to position [0, 0]
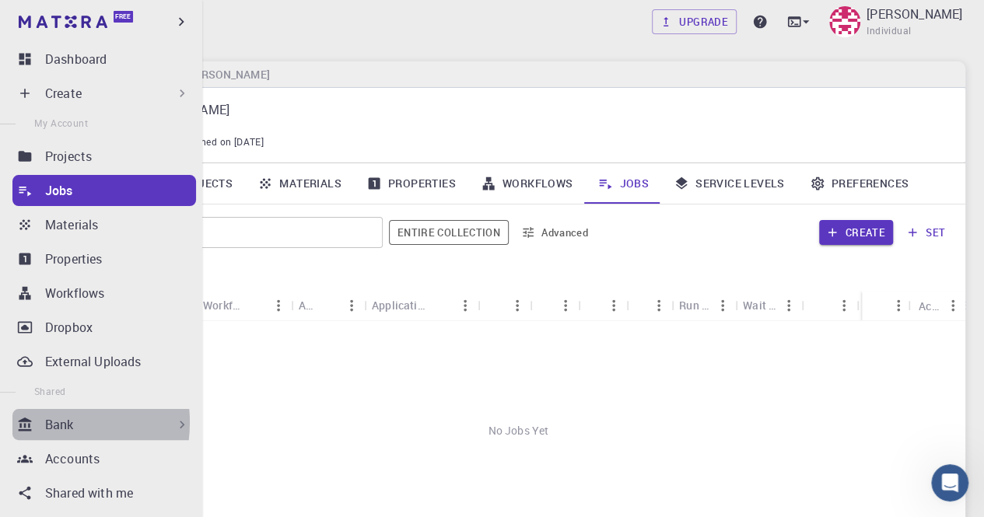
click at [36, 422] on div "Bank" at bounding box center [104, 424] width 184 height 31
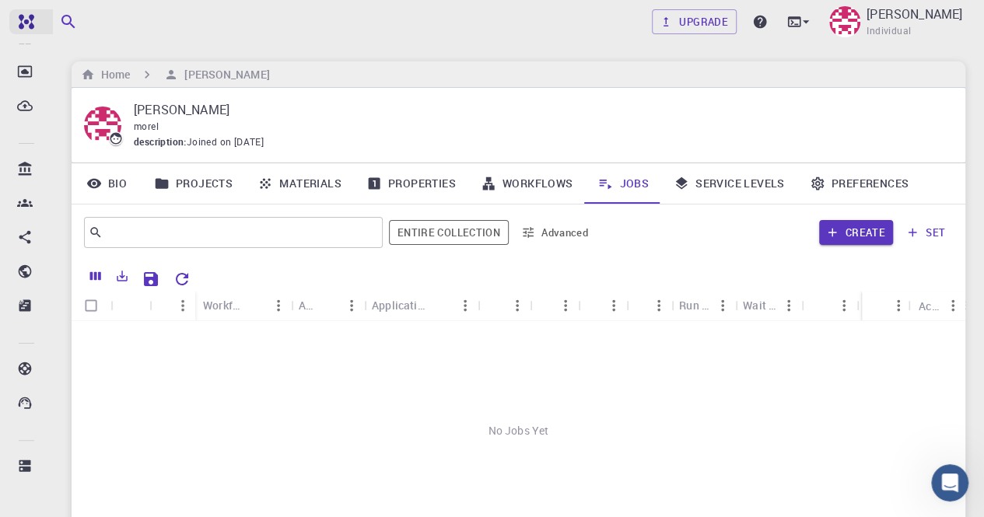
scroll to position [256, 0]
click at [65, 19] on icon "button" at bounding box center [68, 21] width 19 height 19
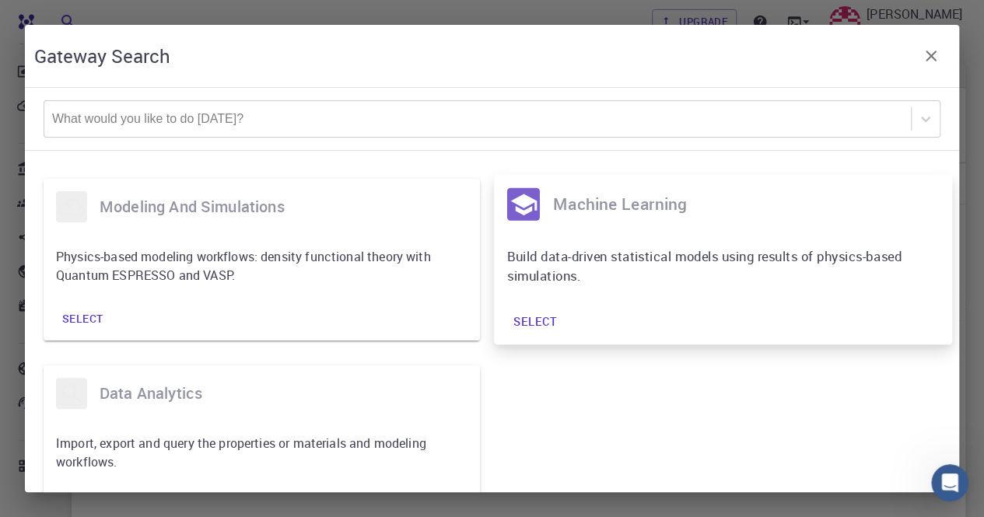
click at [579, 203] on h6 "machine learning" at bounding box center [745, 204] width 386 height 26
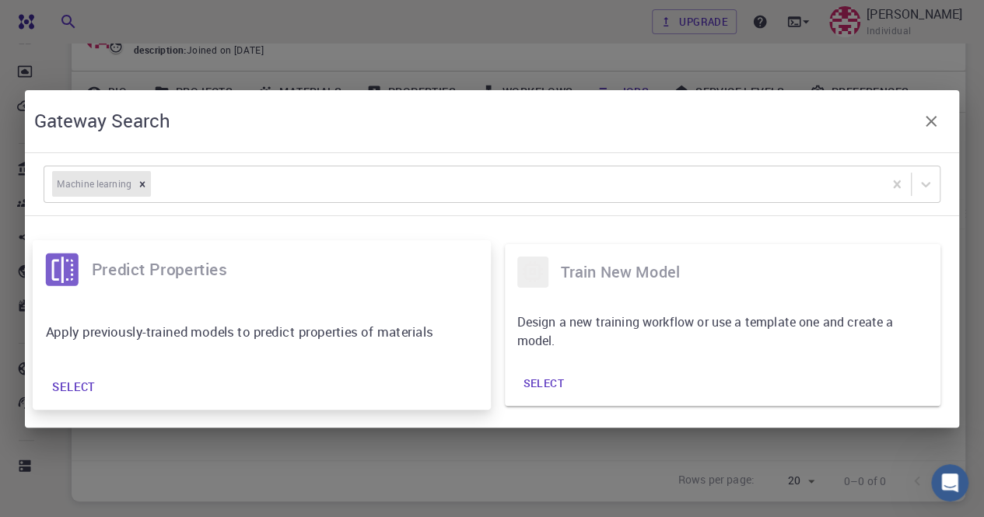
scroll to position [78, 0]
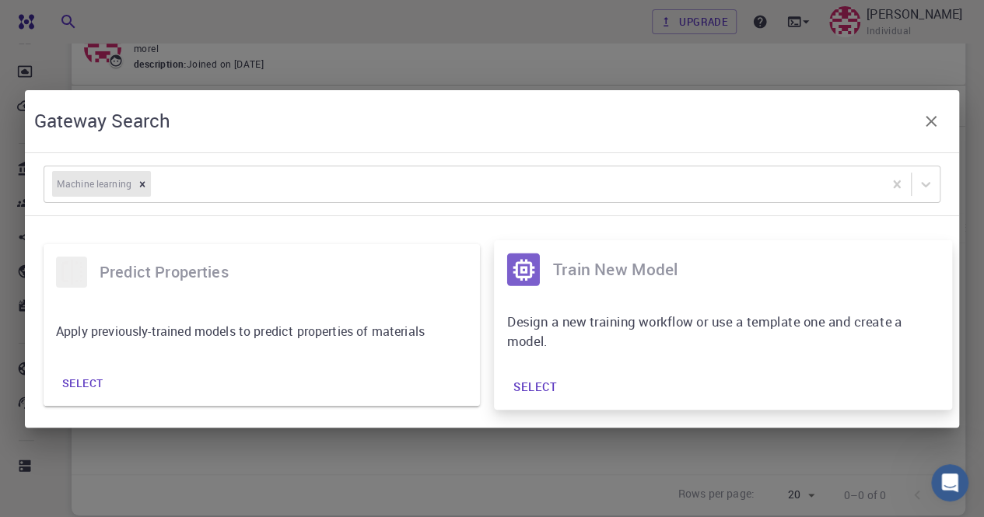
click at [745, 297] on div "train new model" at bounding box center [722, 269] width 458 height 59
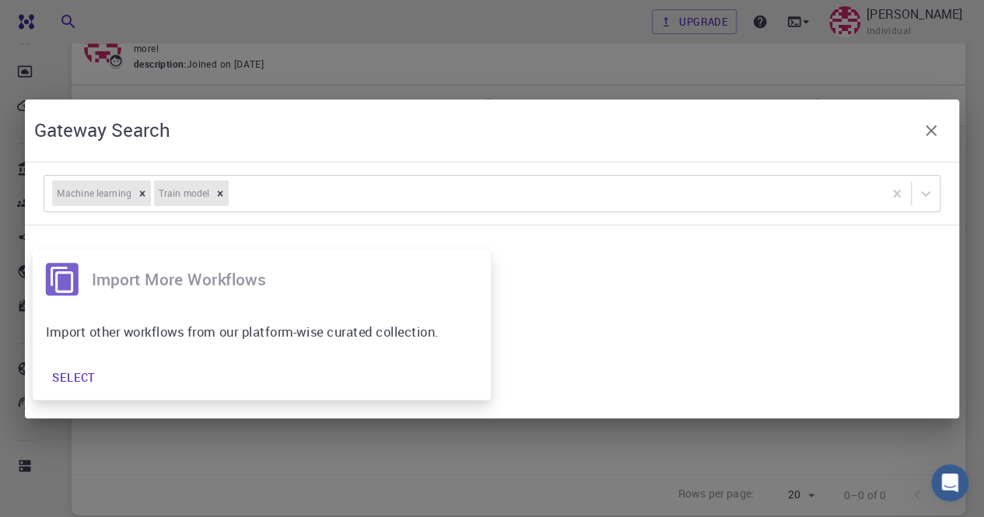
click at [429, 312] on div "Import other workflows from our platform-wise curated collection." at bounding box center [262, 332] width 458 height 46
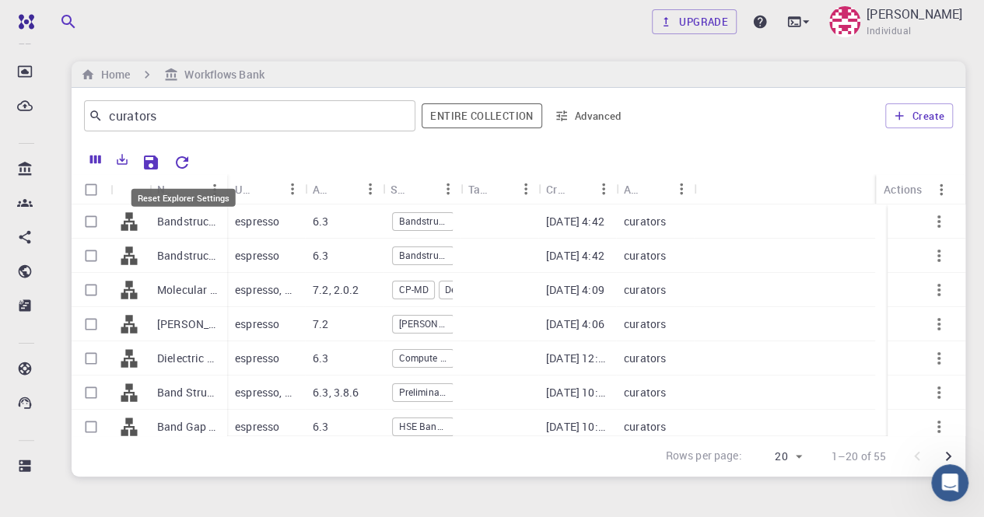
click at [179, 159] on icon "Reset Explorer Settings" at bounding box center [182, 162] width 12 height 12
